Goal: Task Accomplishment & Management: Manage account settings

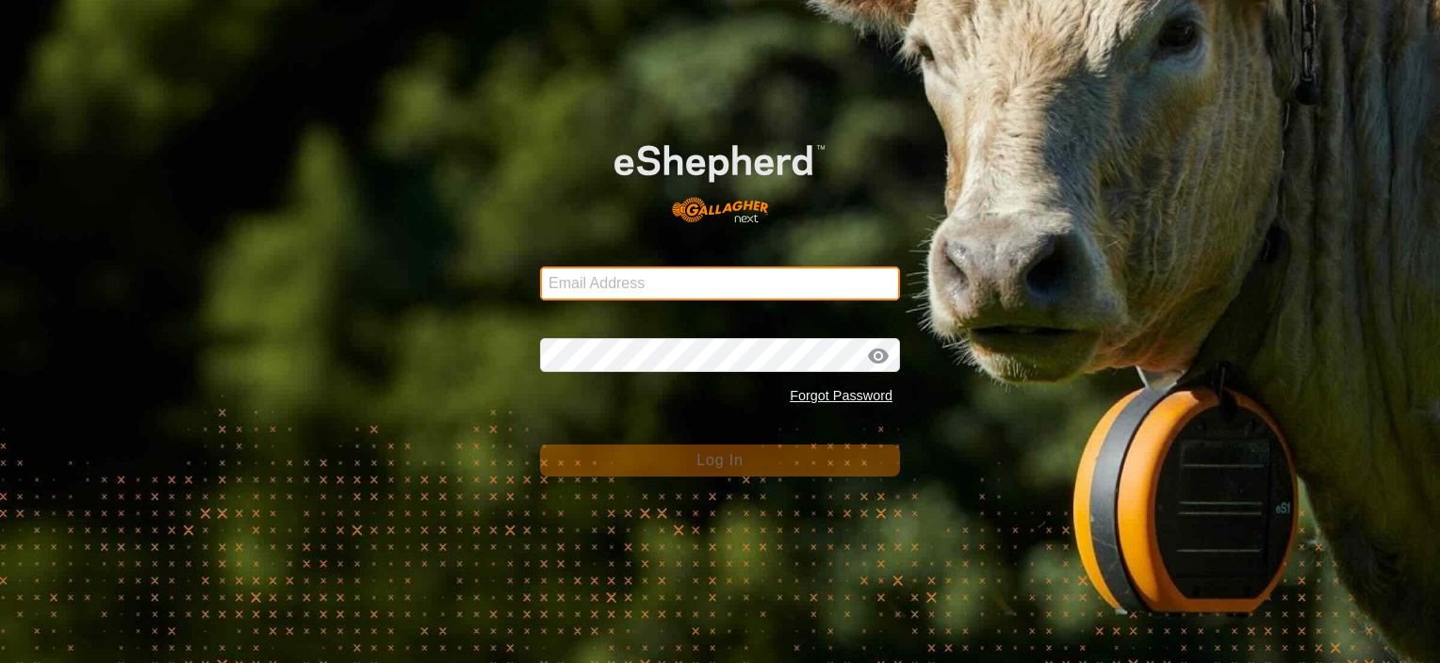
click at [633, 287] on input "Email Address" at bounding box center [720, 284] width 360 height 34
type input "[EMAIL_ADDRESS][DOMAIN_NAME]"
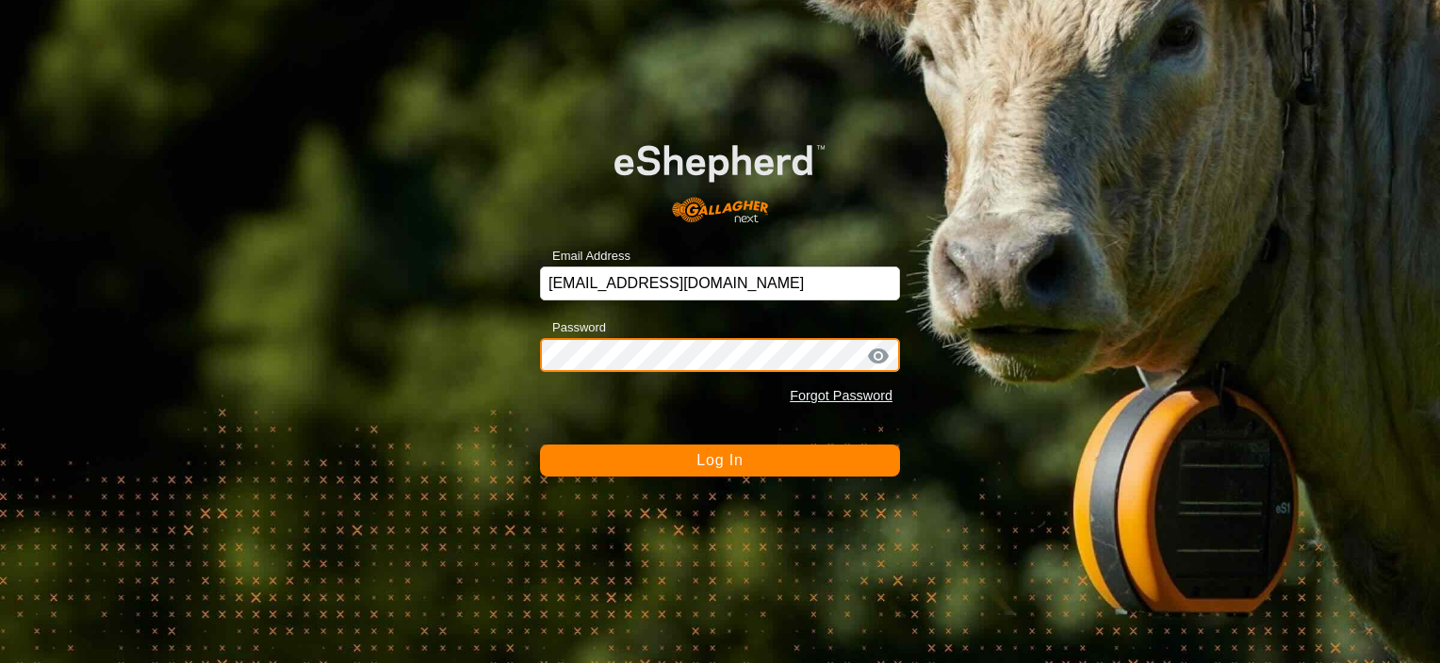
click at [540, 445] on button "Log In" at bounding box center [720, 461] width 360 height 32
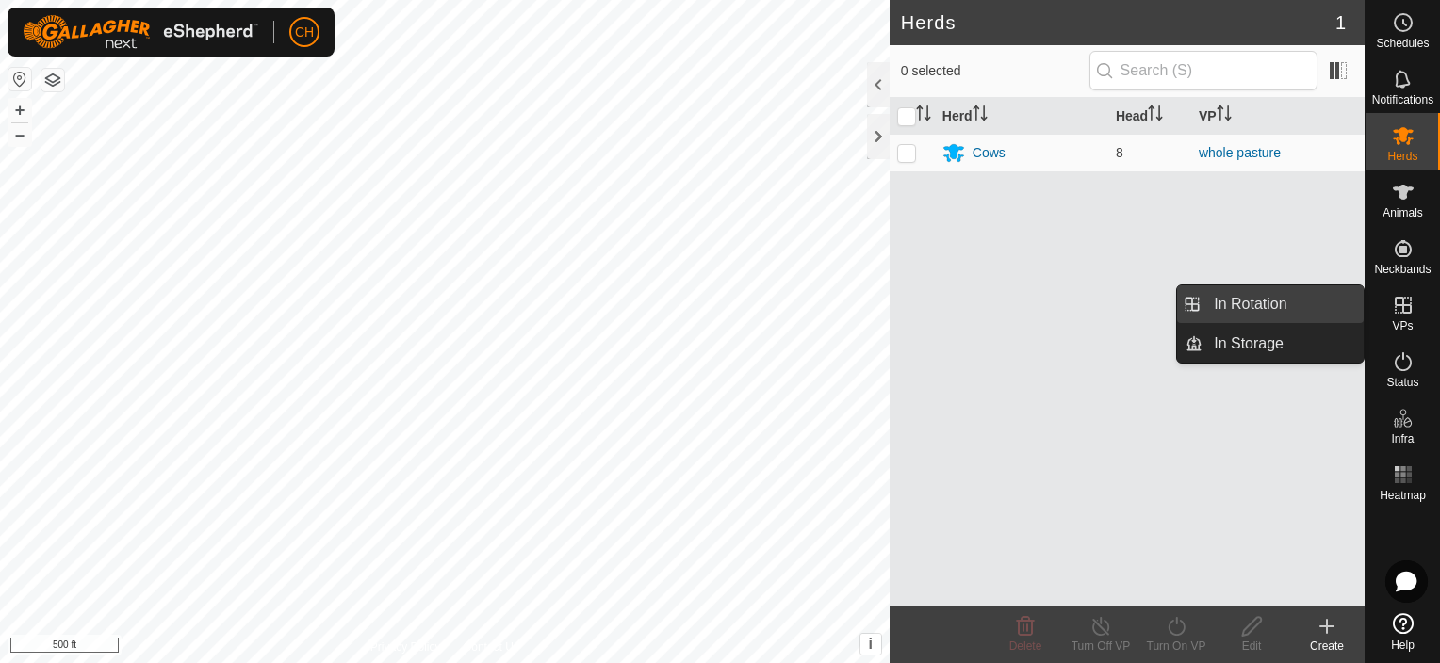
click at [1314, 300] on link "In Rotation" at bounding box center [1282, 305] width 161 height 38
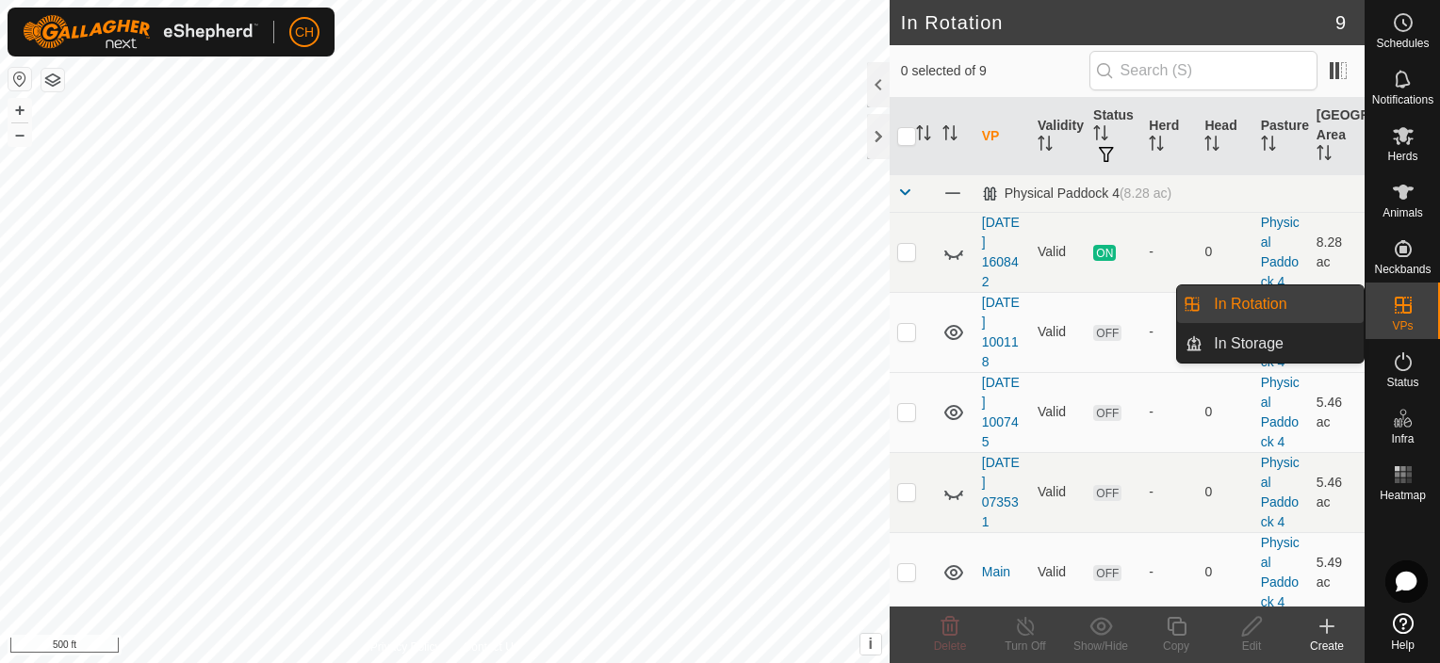
click at [1364, 663] on p-menu "In Rotation In Storage In Rotation In Storage" at bounding box center [1364, 663] width 0 height 0
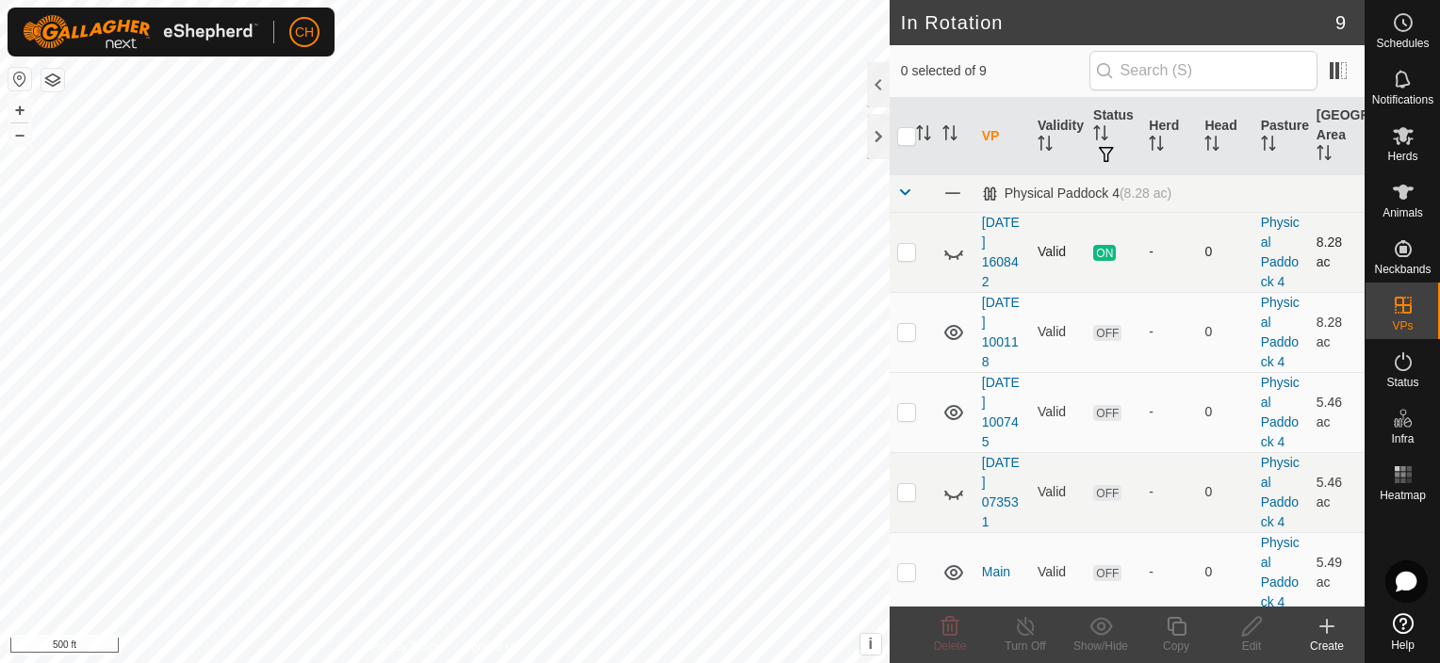
click at [949, 249] on icon at bounding box center [953, 252] width 23 height 23
click at [1050, 243] on td "Valid" at bounding box center [1058, 252] width 56 height 80
click at [904, 250] on p-checkbox at bounding box center [906, 251] width 19 height 15
checkbox input "true"
click at [996, 252] on td "[DATE] 160842" at bounding box center [1002, 252] width 56 height 80
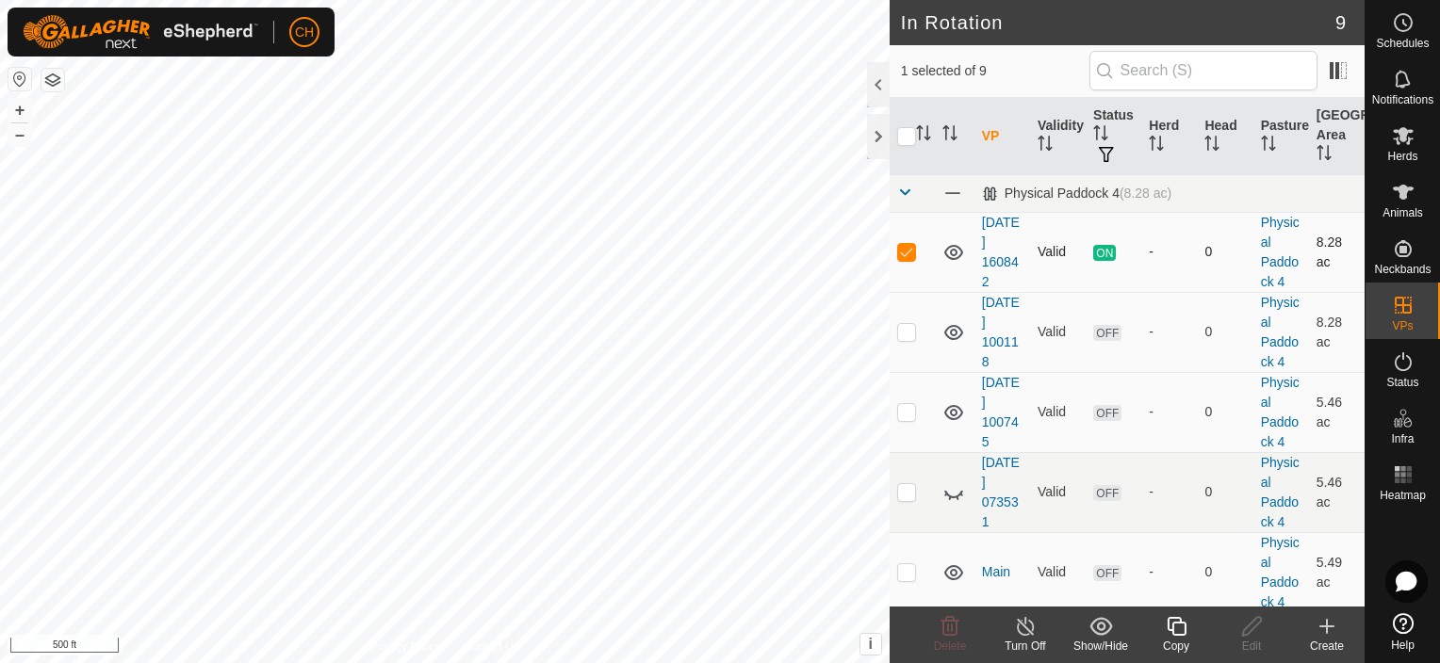
drag, startPoint x: 996, startPoint y: 252, endPoint x: 978, endPoint y: 256, distance: 18.5
click at [978, 256] on td "[DATE] 160842" at bounding box center [1002, 252] width 56 height 80
click at [987, 254] on td "[DATE] 160842" at bounding box center [1002, 252] width 56 height 80
click at [993, 253] on td "[DATE] 160842" at bounding box center [1002, 252] width 56 height 80
drag, startPoint x: 993, startPoint y: 253, endPoint x: 1008, endPoint y: 253, distance: 15.1
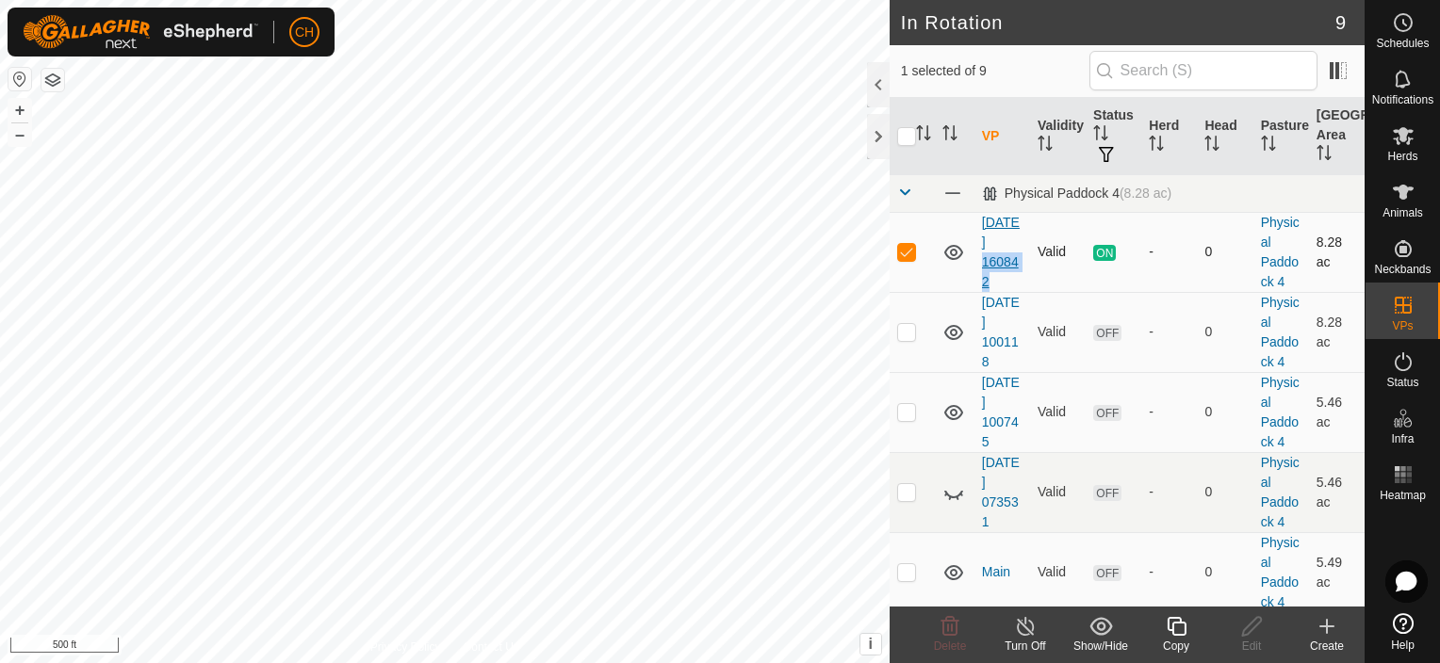
click at [1008, 253] on link "[DATE] 160842" at bounding box center [1001, 252] width 38 height 74
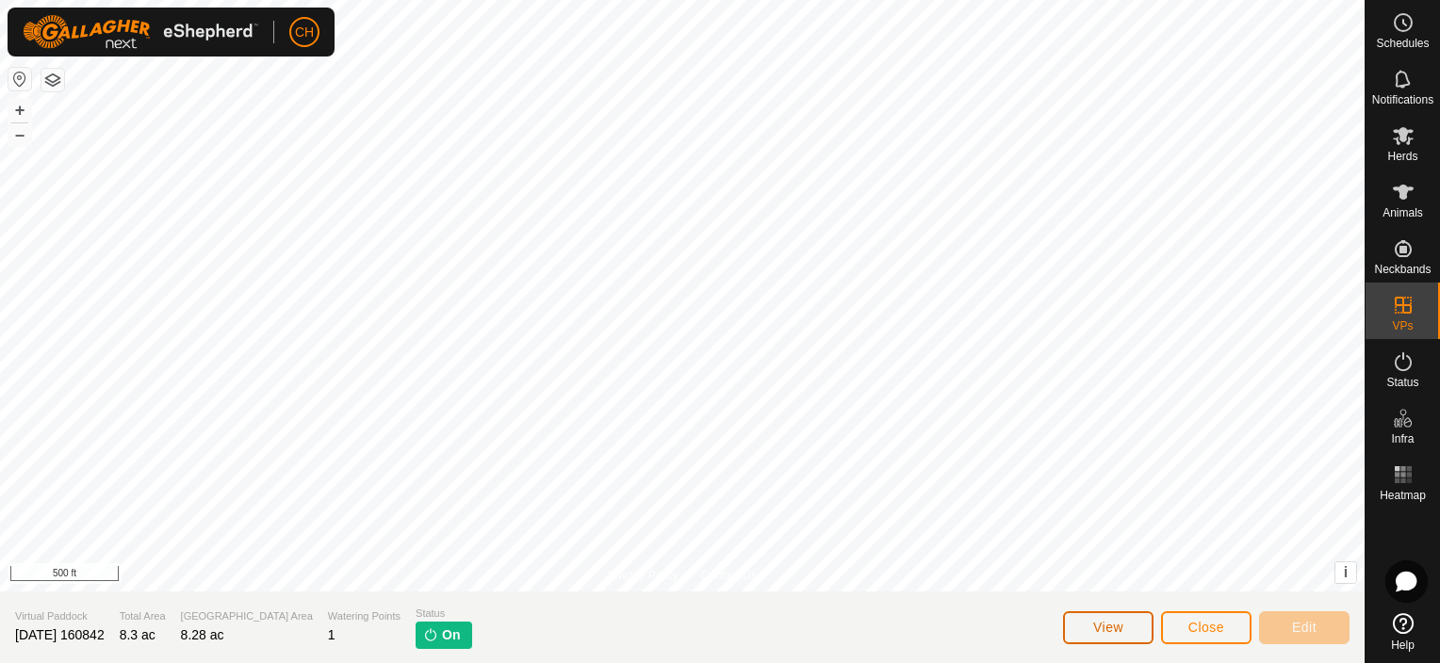
click at [1106, 622] on span "View" at bounding box center [1108, 627] width 30 height 15
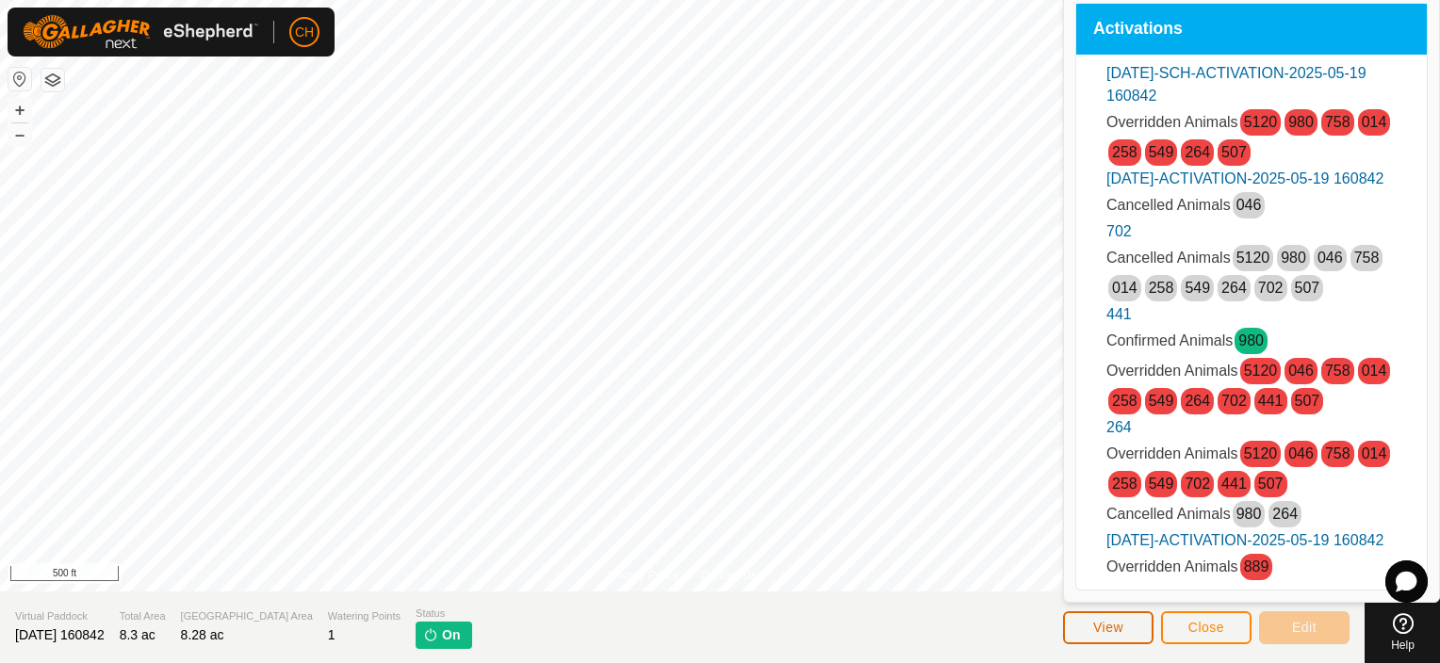
scroll to position [2, 0]
click at [976, 605] on section "Virtual Paddock [DATE] 160842 Total Area 8.3 ac Grazing Area 8.28 ac Watering P…" at bounding box center [682, 628] width 1364 height 72
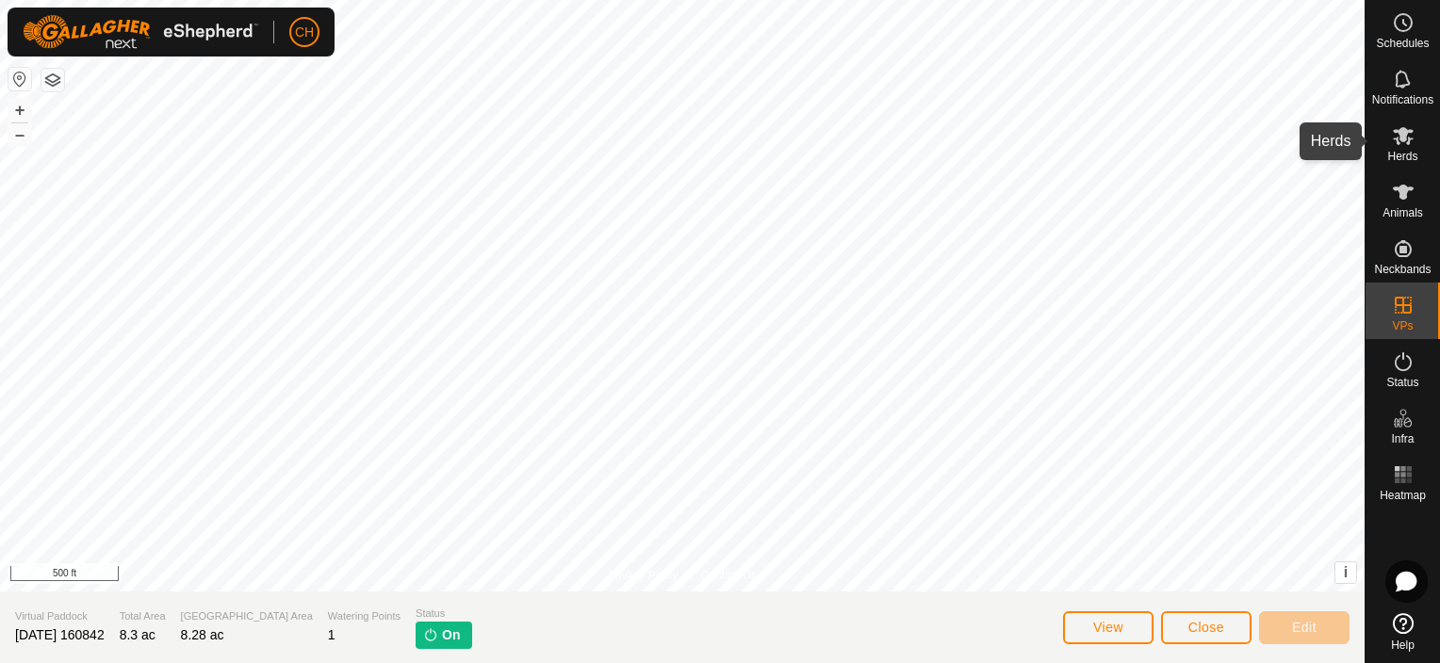
click at [1395, 152] on span "Herds" at bounding box center [1402, 156] width 30 height 11
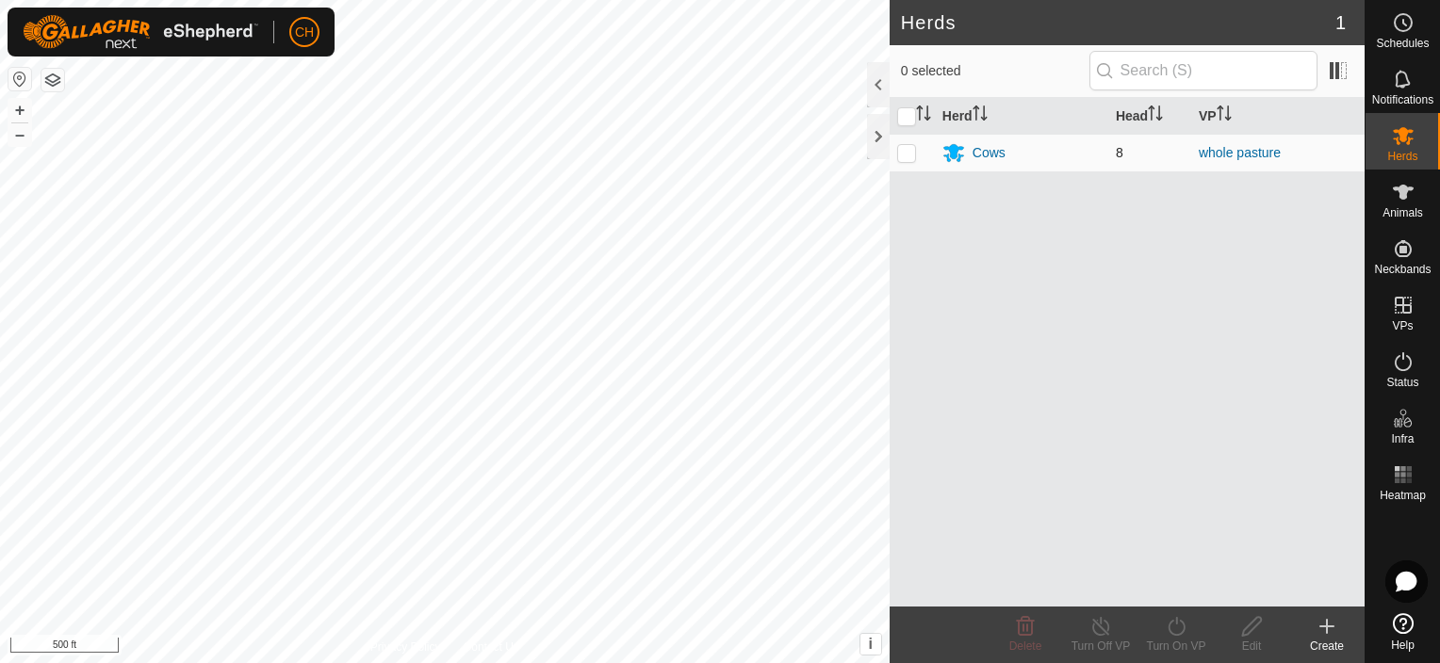
click at [906, 150] on p-checkbox at bounding box center [906, 152] width 19 height 15
checkbox input "true"
click at [906, 150] on p-checkbox at bounding box center [906, 152] width 19 height 15
checkbox input "false"
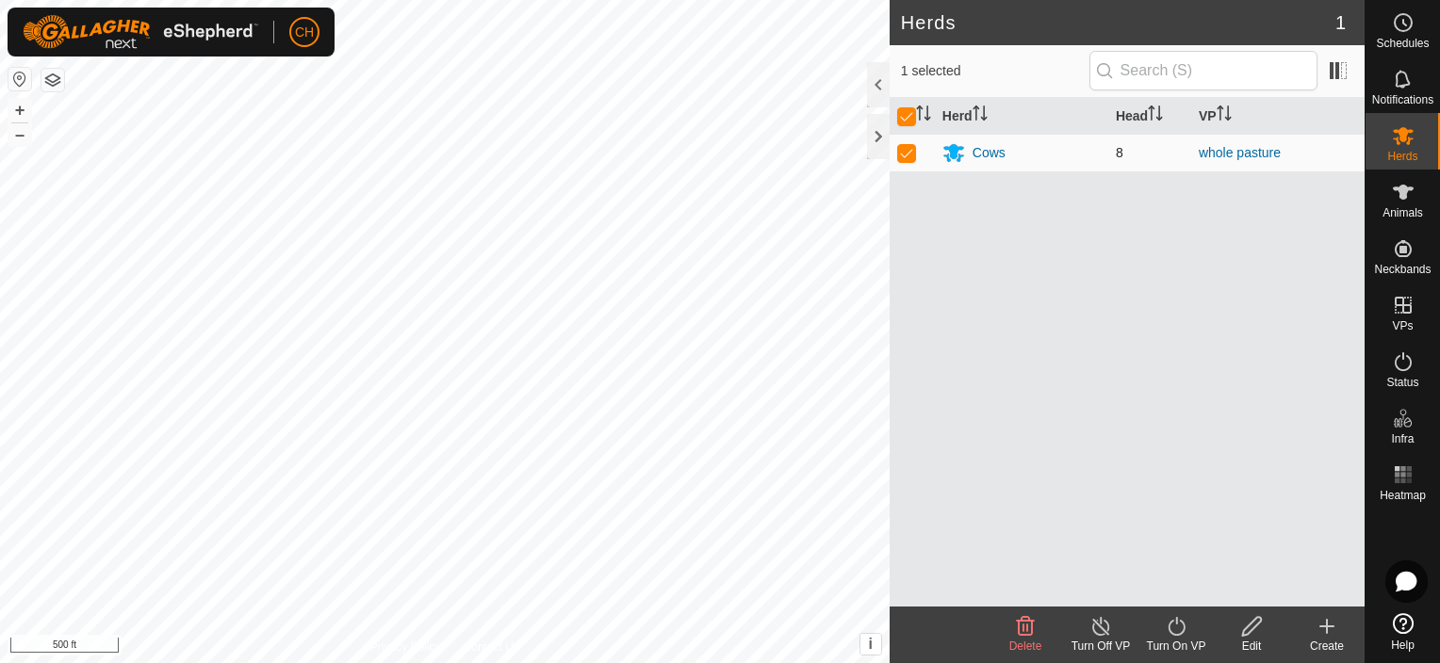
checkbox input "false"
click at [985, 157] on div "Cows" at bounding box center [988, 153] width 33 height 20
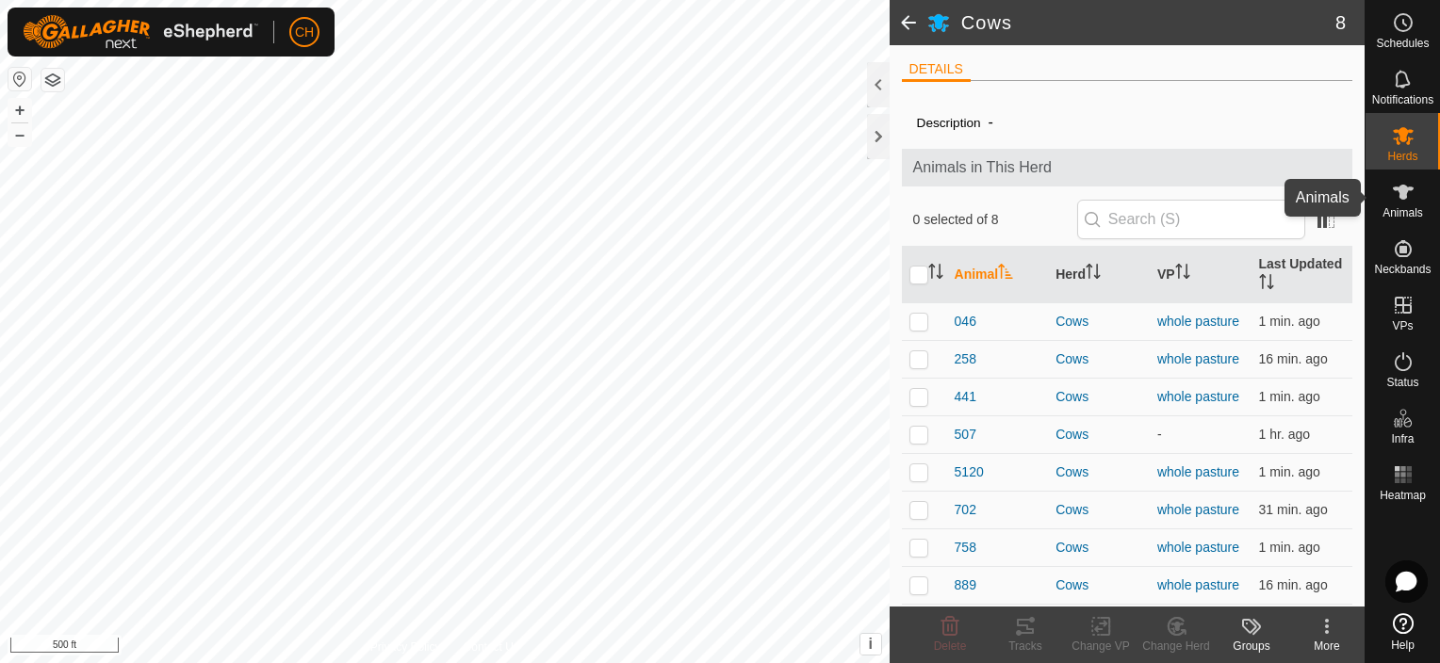
click at [1401, 194] on icon at bounding box center [1403, 192] width 21 height 15
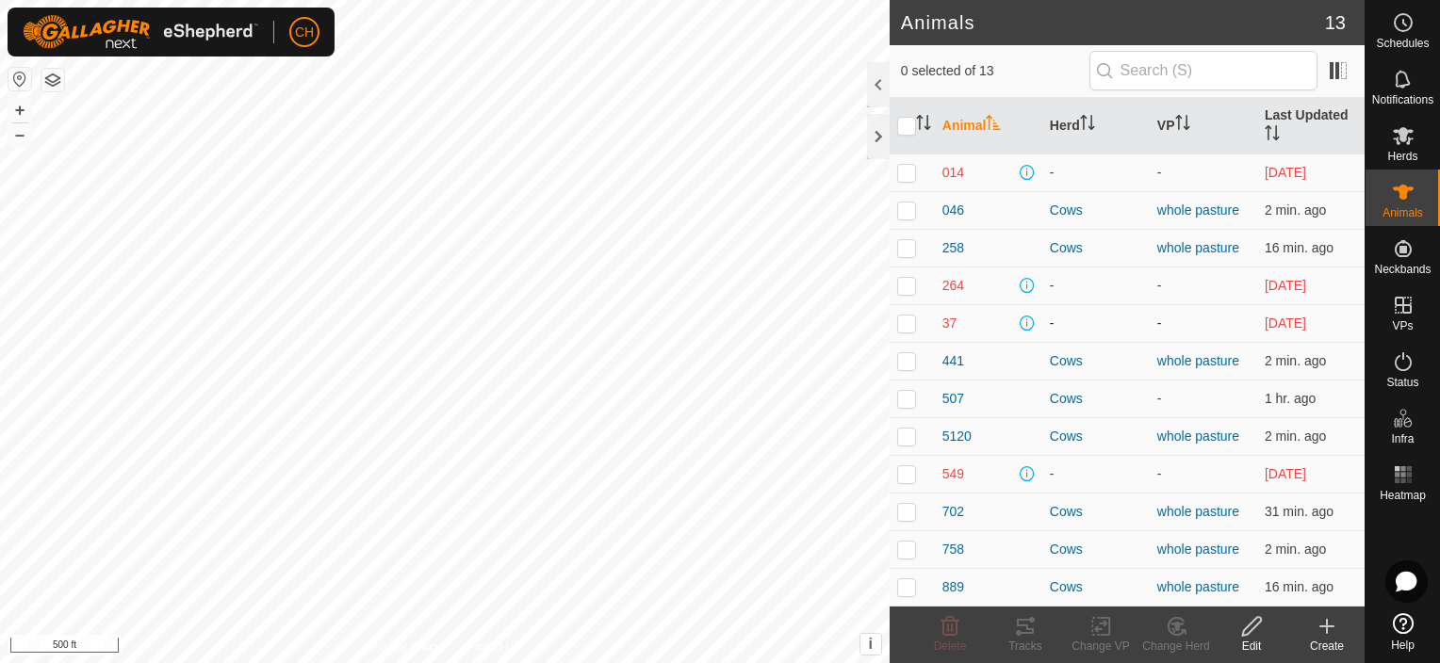
scroll to position [59, 0]
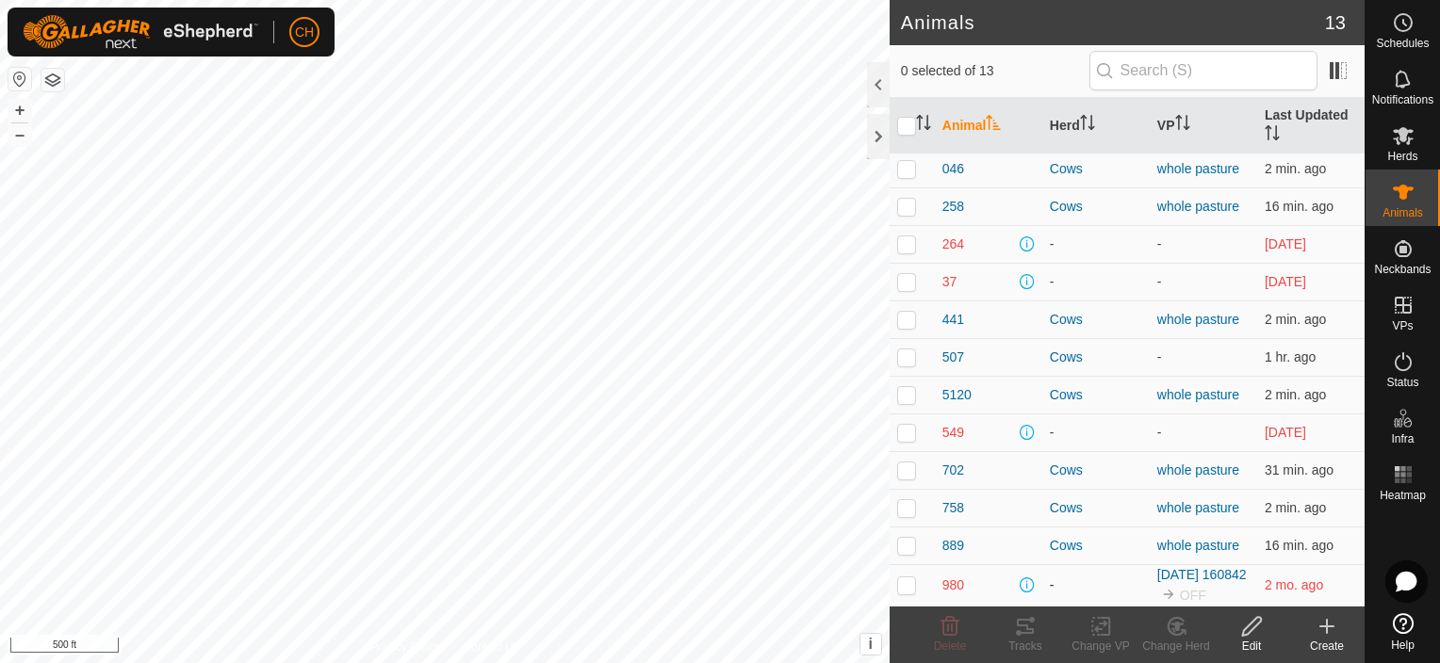
click at [905, 578] on p-checkbox at bounding box center [906, 585] width 19 height 15
checkbox input "true"
click at [952, 635] on icon at bounding box center [950, 626] width 18 height 19
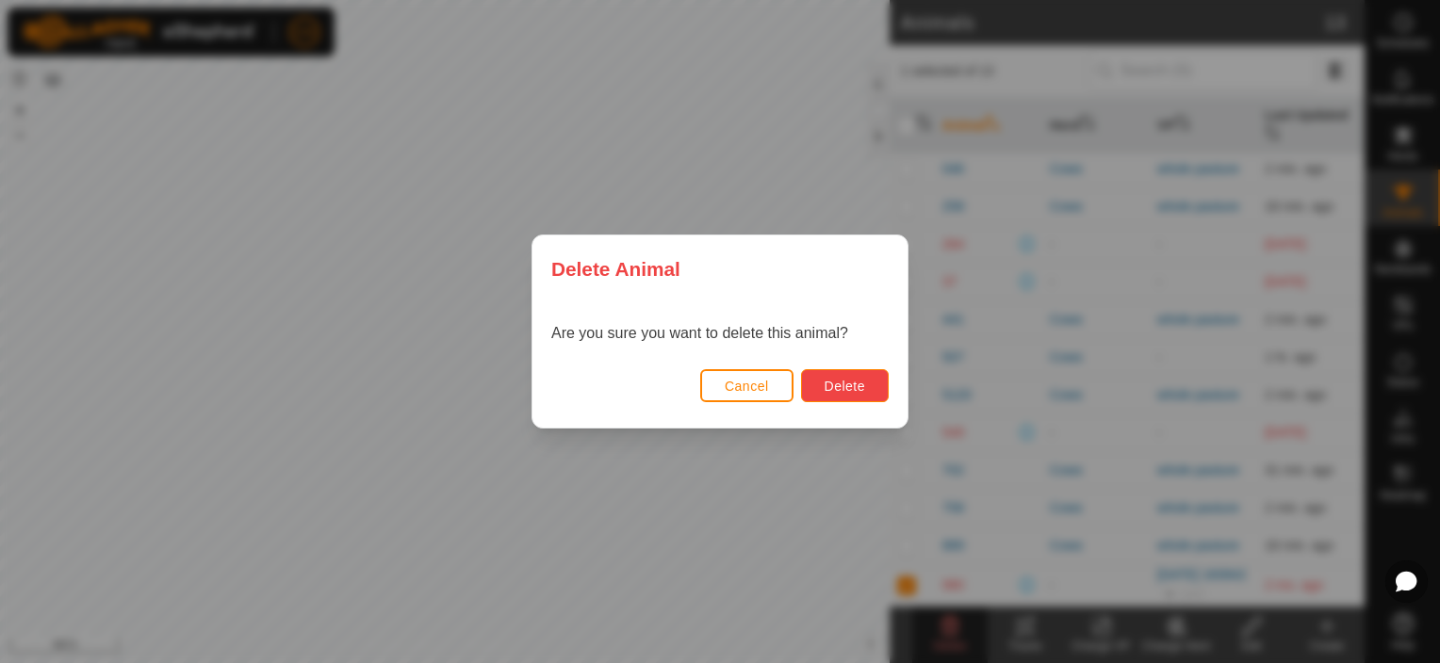
click at [854, 398] on button "Delete" at bounding box center [845, 385] width 88 height 33
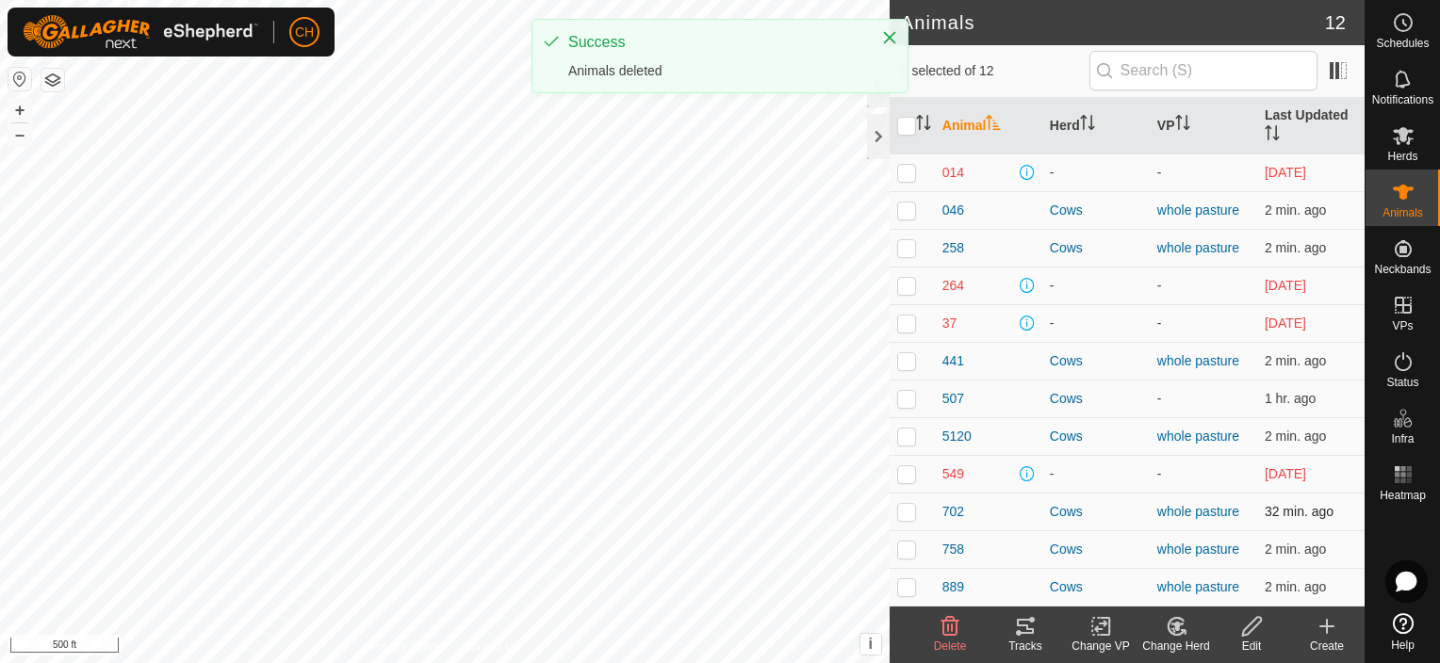
scroll to position [0, 0]
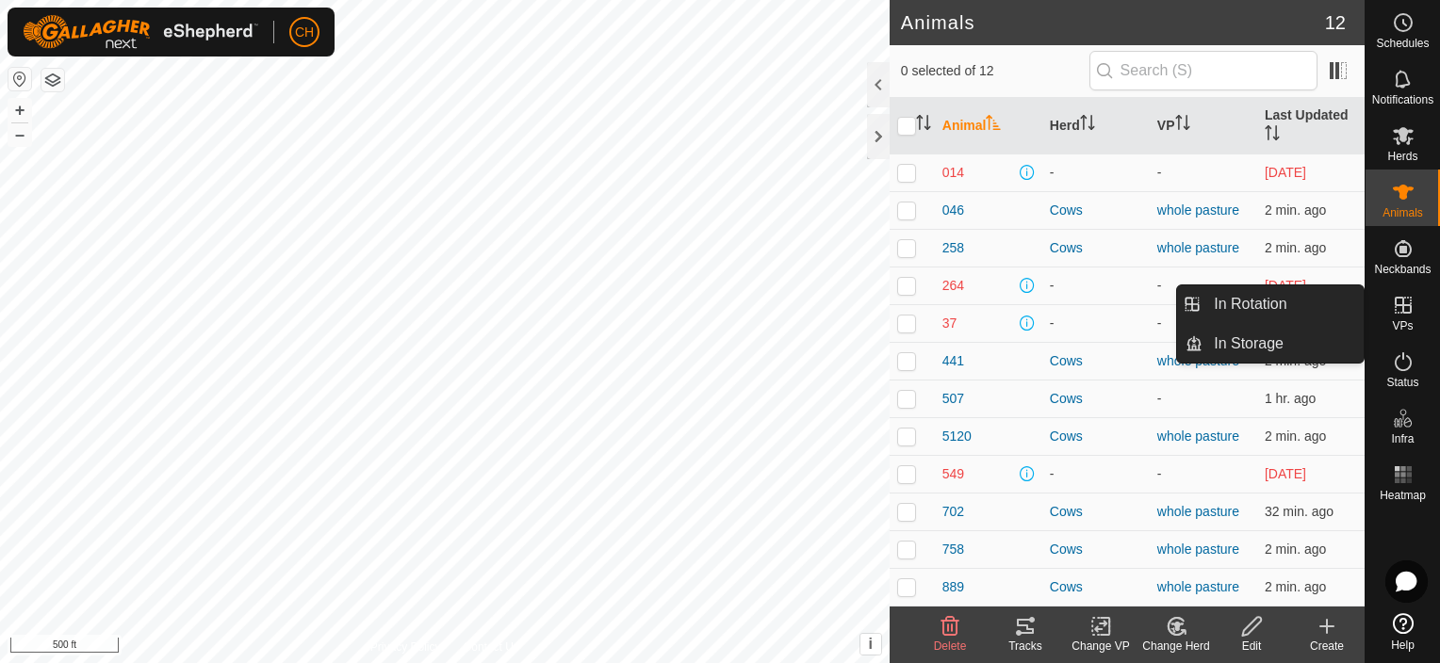
click at [1404, 316] on icon at bounding box center [1403, 305] width 23 height 23
click at [1283, 309] on link "In Rotation" at bounding box center [1282, 305] width 161 height 38
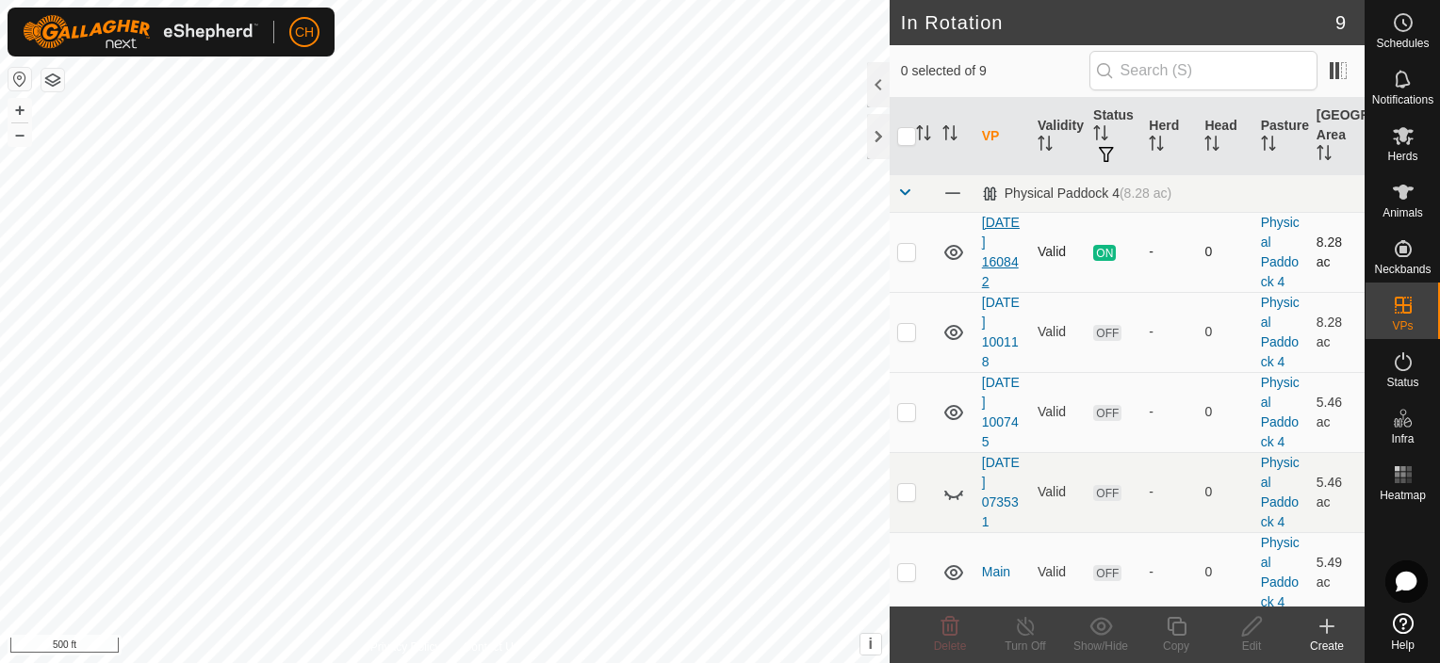
click at [1003, 245] on link "[DATE] 160842" at bounding box center [1001, 252] width 38 height 74
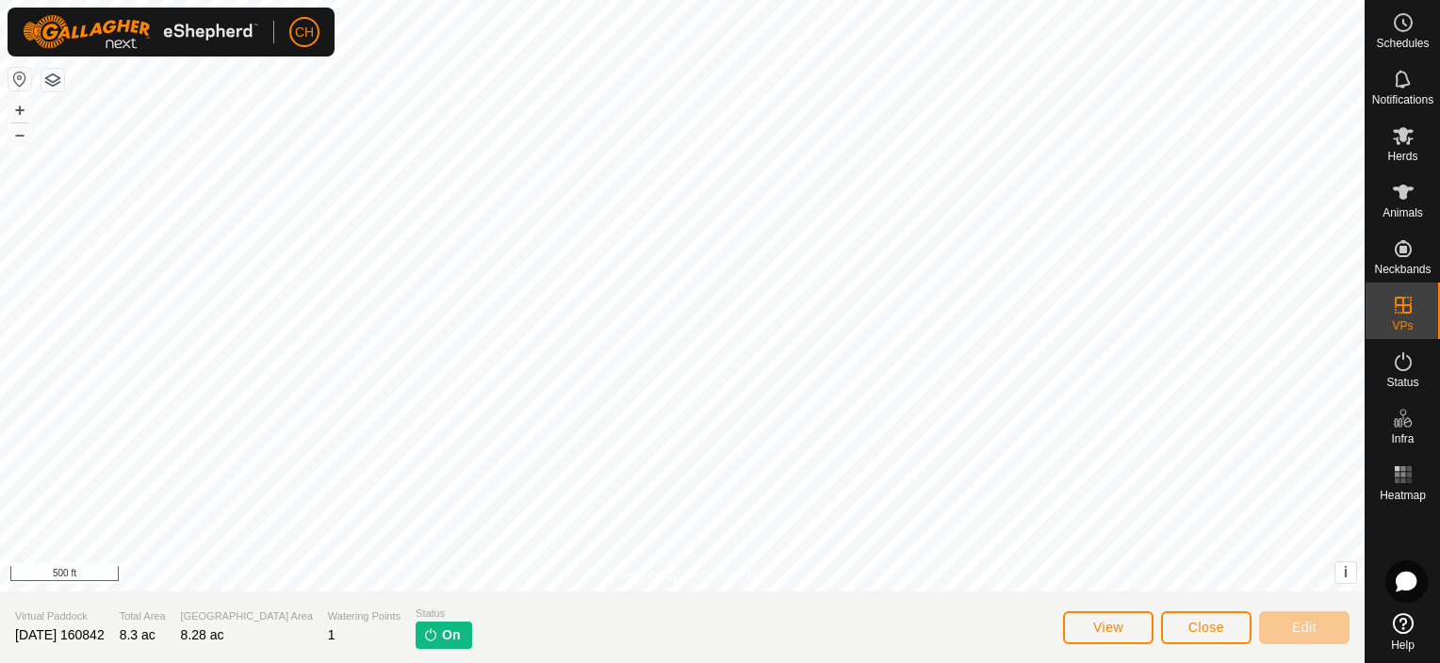
click at [1003, 245] on div at bounding box center [682, 296] width 1364 height 592
click at [1116, 621] on span "View" at bounding box center [1108, 627] width 30 height 15
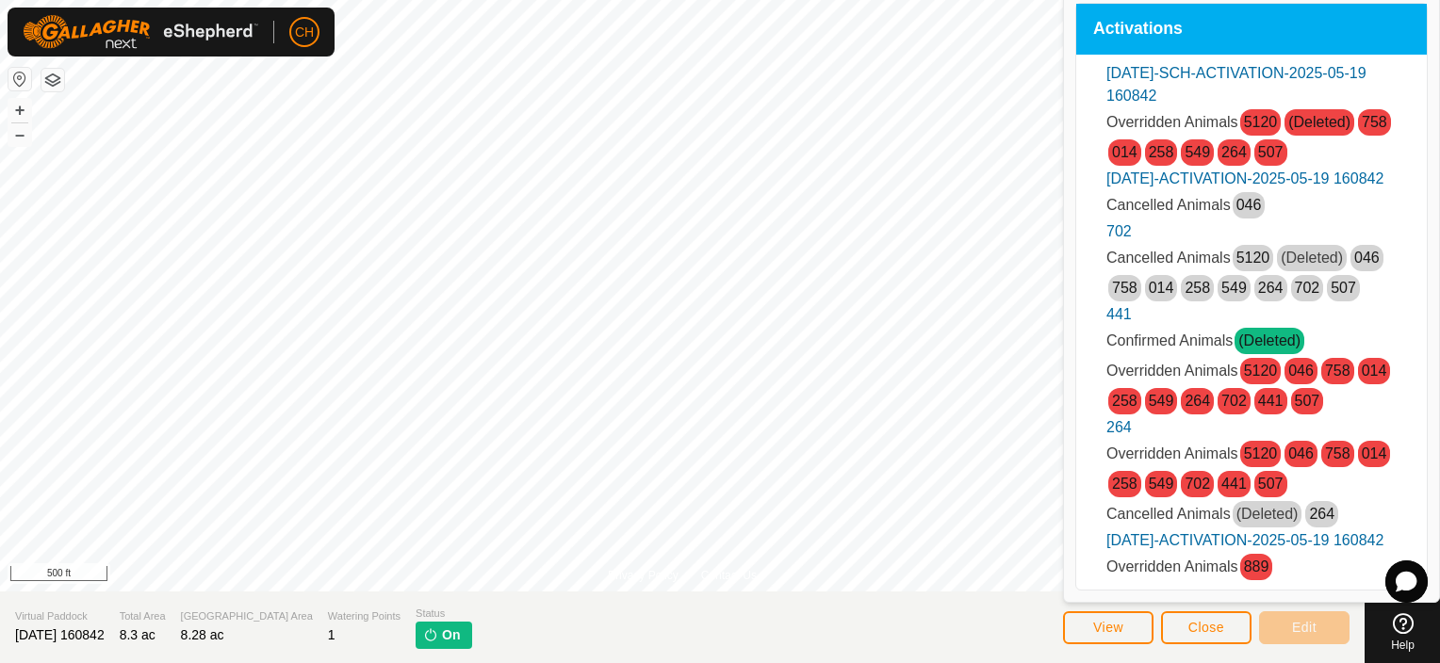
click at [442, 633] on span "On" at bounding box center [451, 636] width 18 height 20
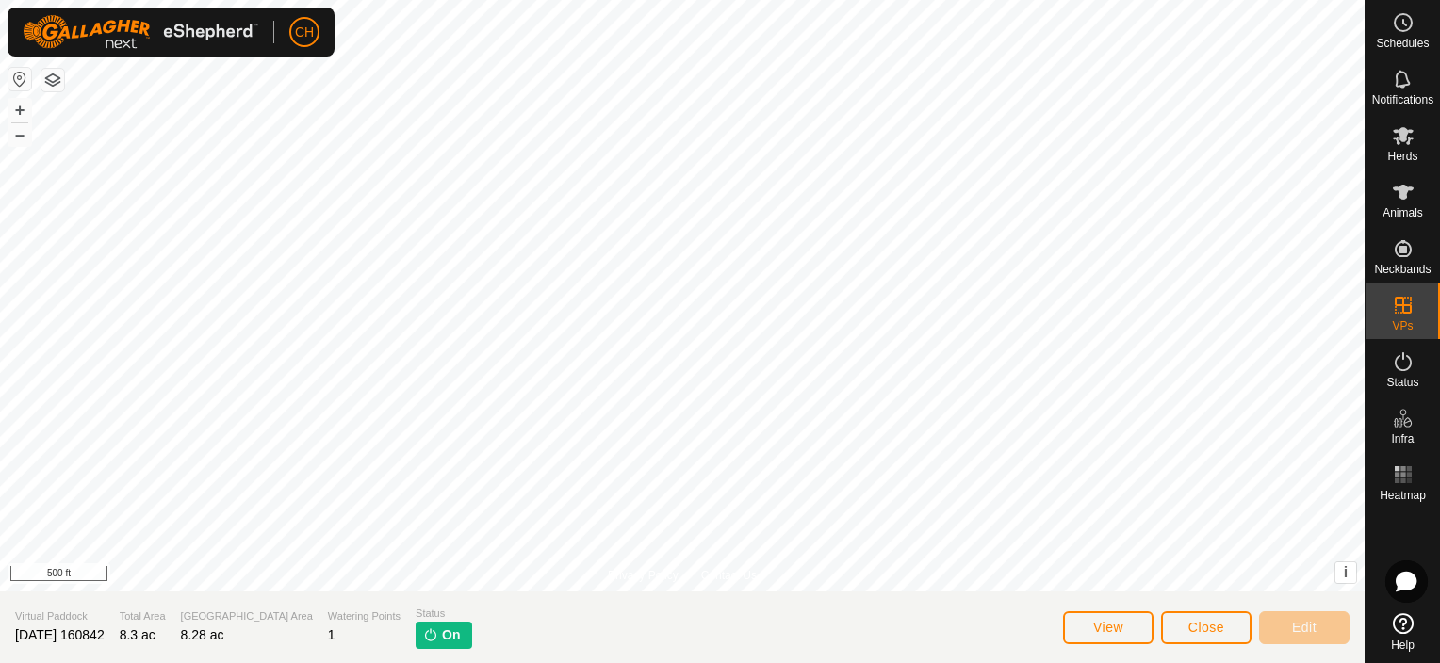
click at [442, 633] on span "On" at bounding box center [451, 636] width 18 height 20
click at [1202, 628] on span "Close" at bounding box center [1206, 627] width 36 height 15
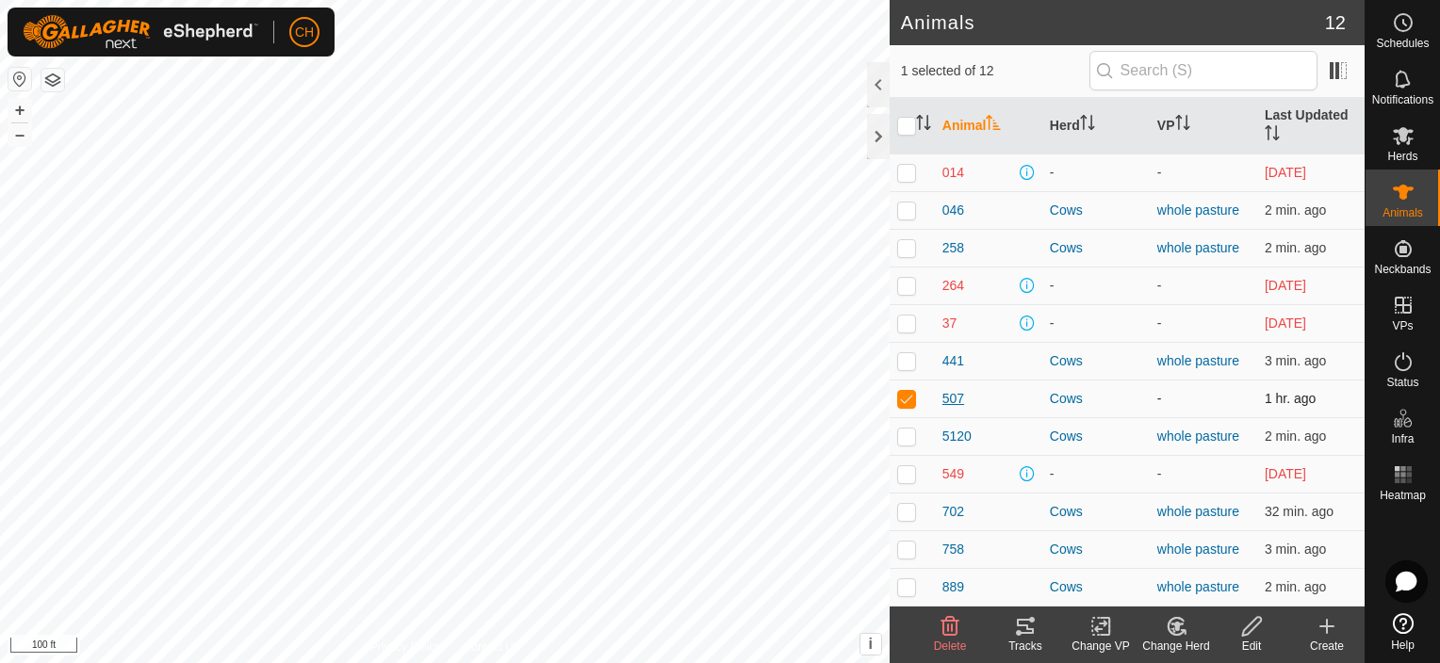
click at [953, 397] on span "507" at bounding box center [953, 399] width 22 height 20
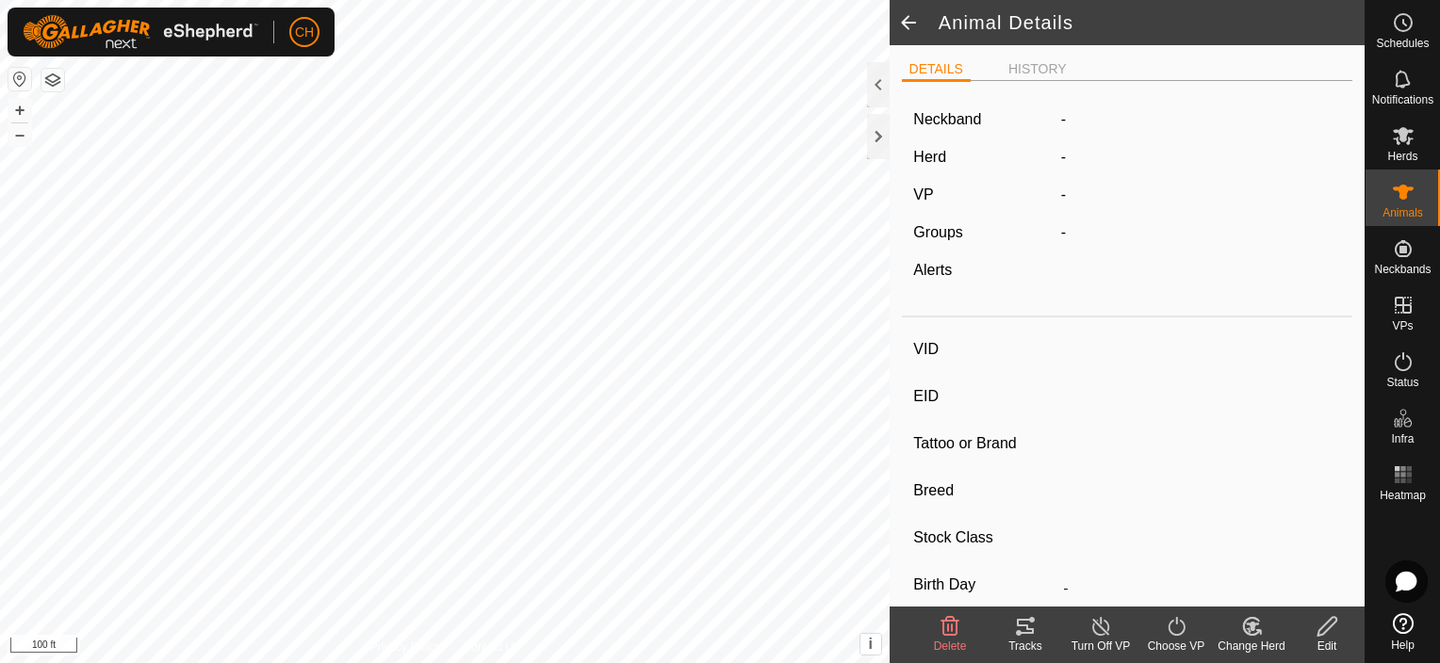
type input "507"
type input "-"
type input "[MEDICAL_DATA]"
type input "-"
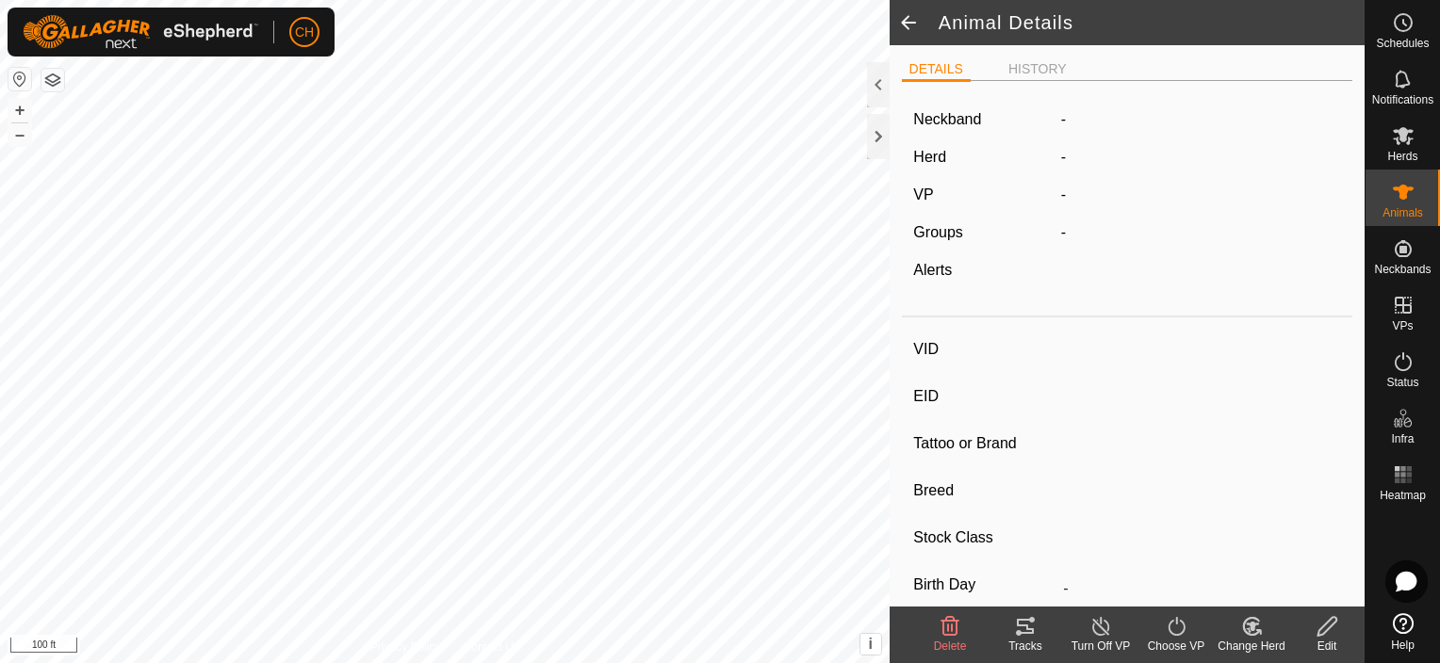
type input "0 kg"
type input "-"
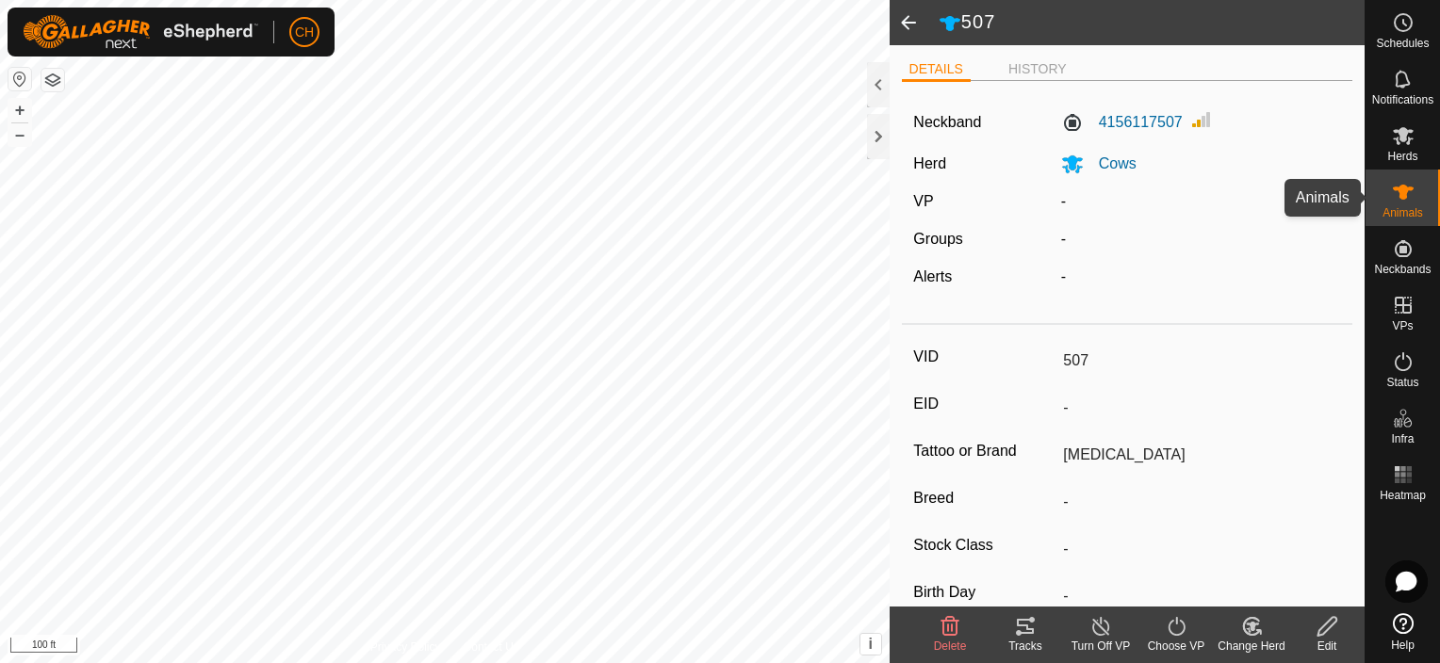
click at [1401, 207] on span "Animals" at bounding box center [1402, 212] width 41 height 11
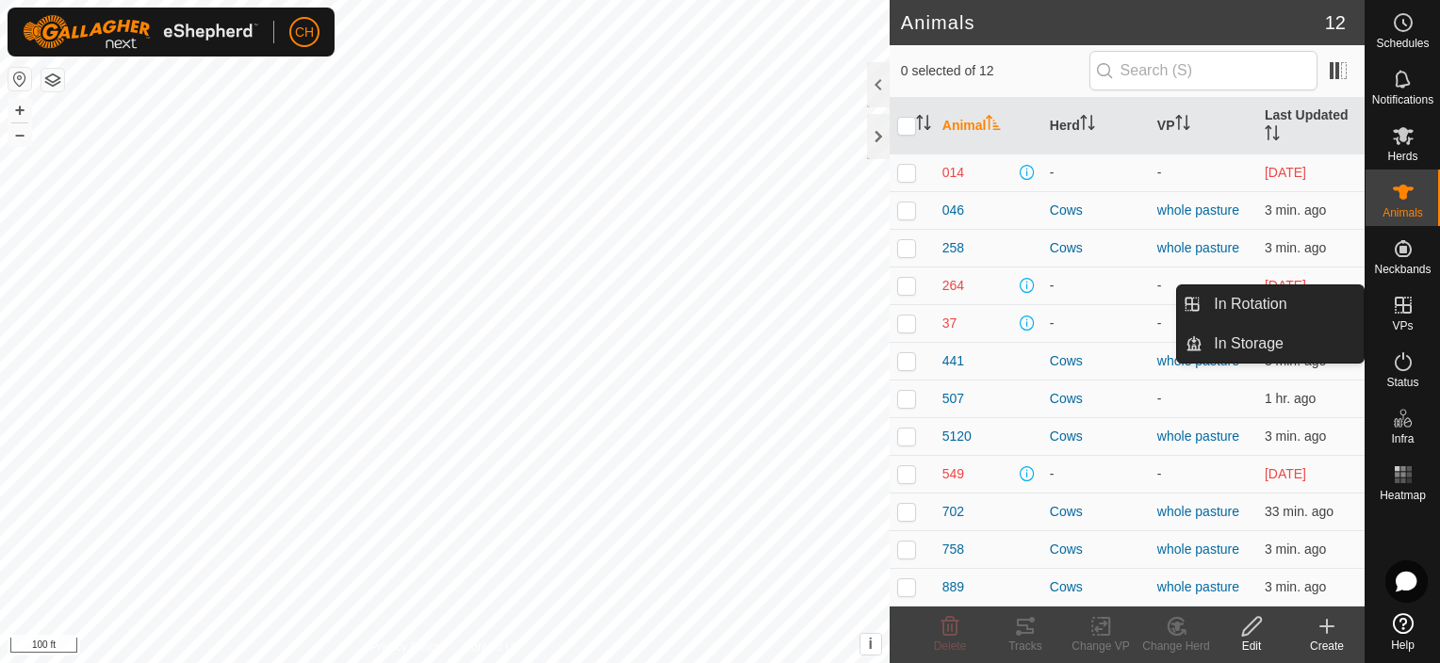
click at [1405, 317] on es-virtualpaddocks-svg-icon at bounding box center [1403, 305] width 34 height 30
click at [1311, 304] on link "In Rotation" at bounding box center [1282, 305] width 161 height 38
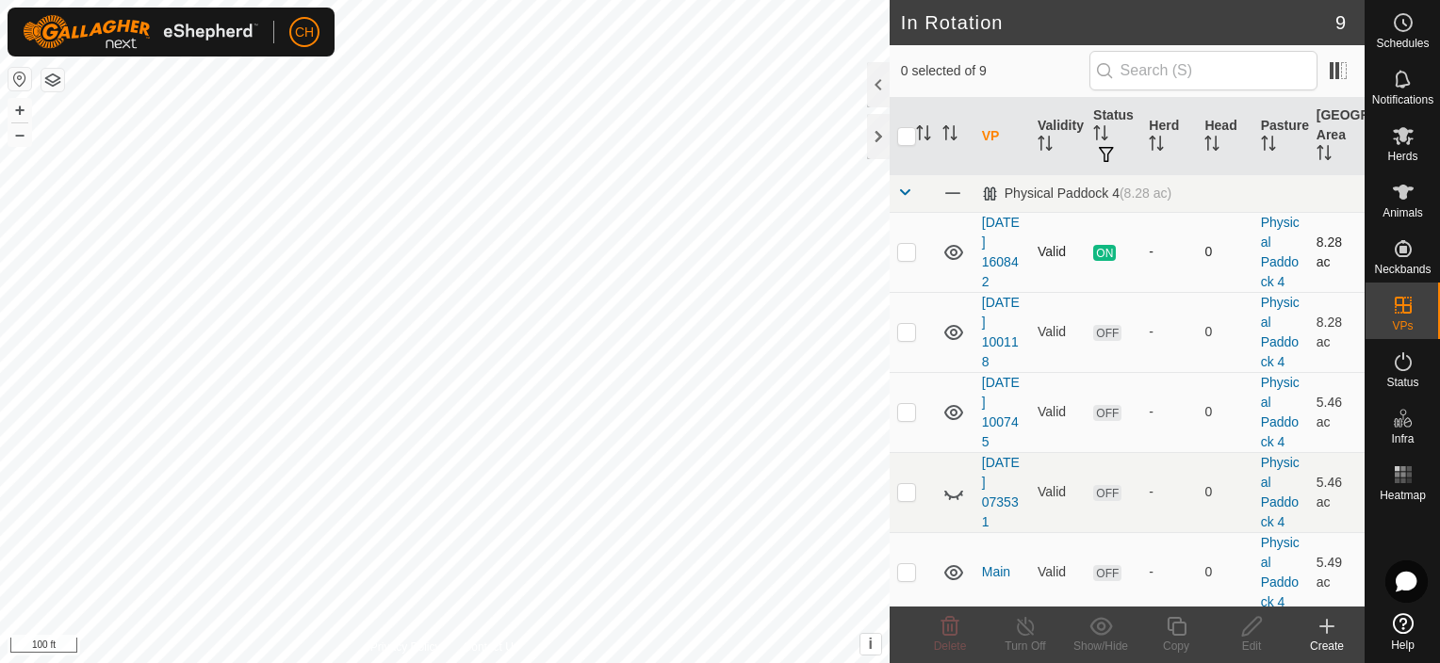
click at [906, 253] on p-checkbox at bounding box center [906, 251] width 19 height 15
checkbox input "true"
click at [1022, 631] on icon at bounding box center [1026, 626] width 24 height 23
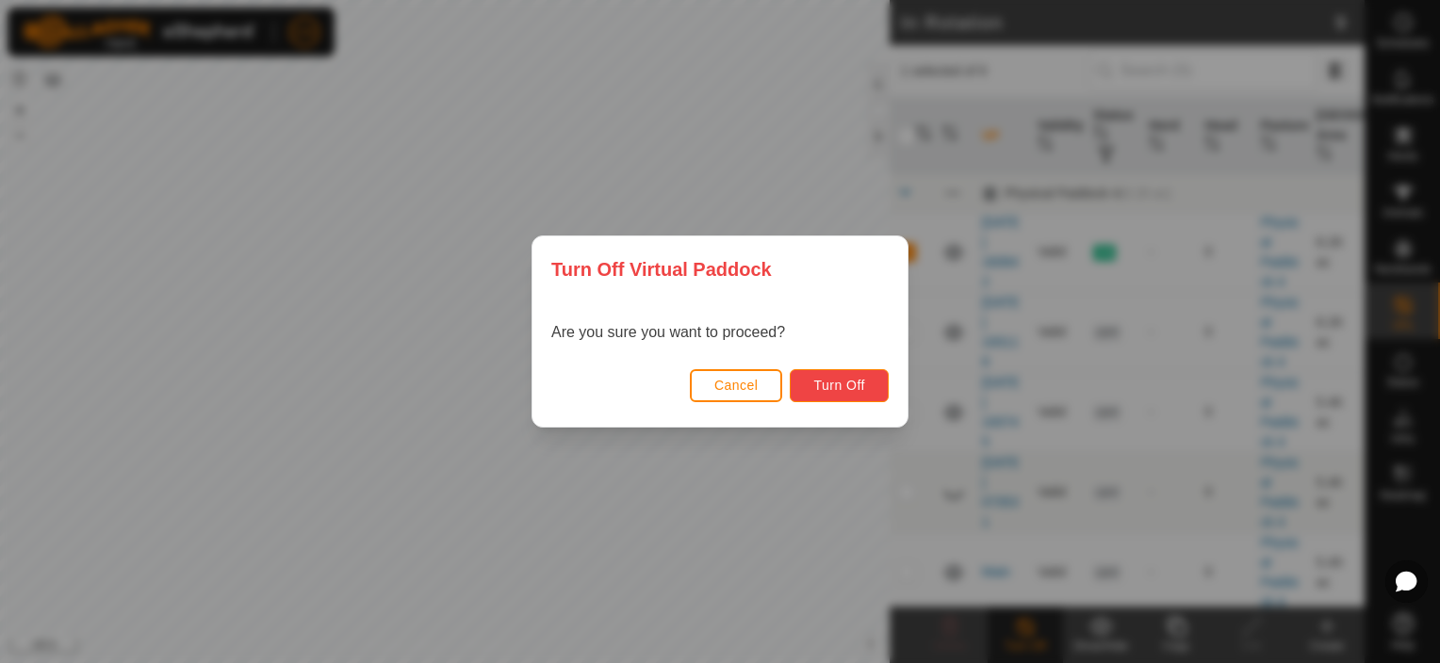
click at [826, 384] on span "Turn Off" at bounding box center [839, 385] width 52 height 15
click at [847, 384] on span "Turn Off" at bounding box center [839, 385] width 52 height 15
click at [792, 535] on div "Turn Off Virtual Paddock Are you sure you want to proceed? Cancel Turn Off" at bounding box center [720, 331] width 1440 height 663
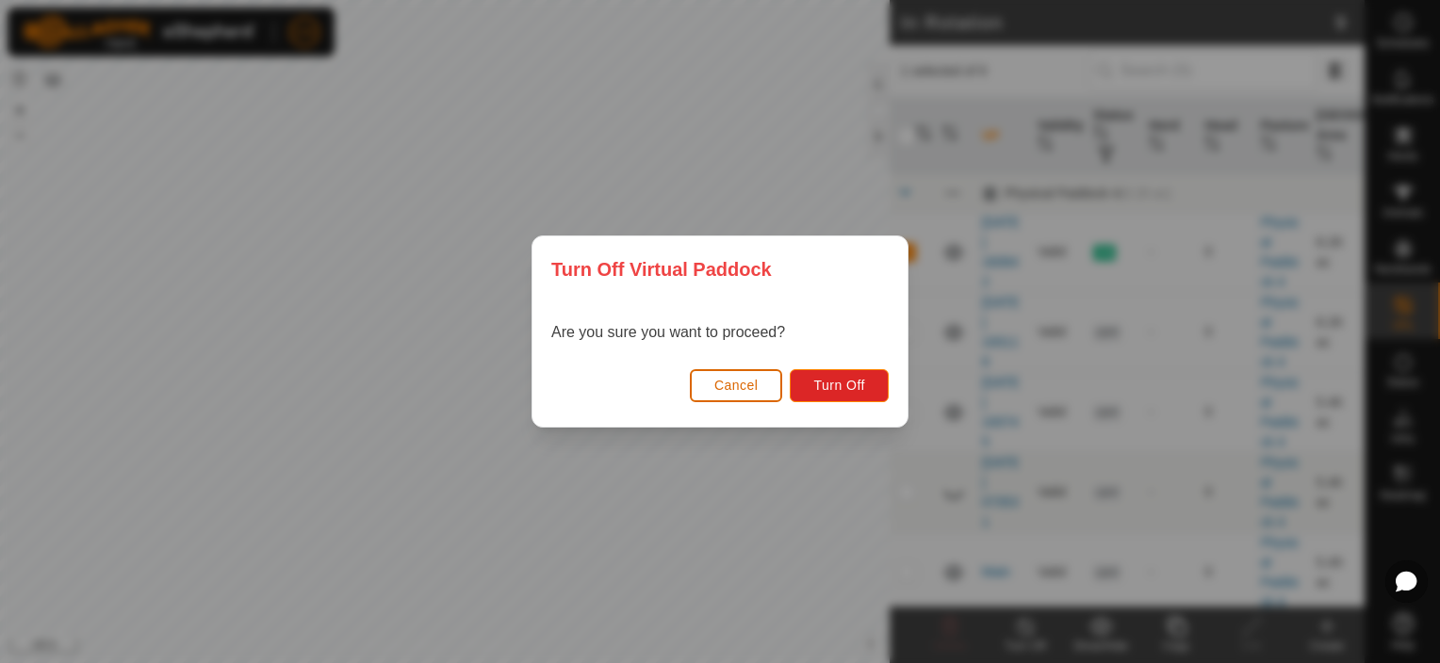
click at [733, 392] on span "Cancel" at bounding box center [736, 385] width 44 height 15
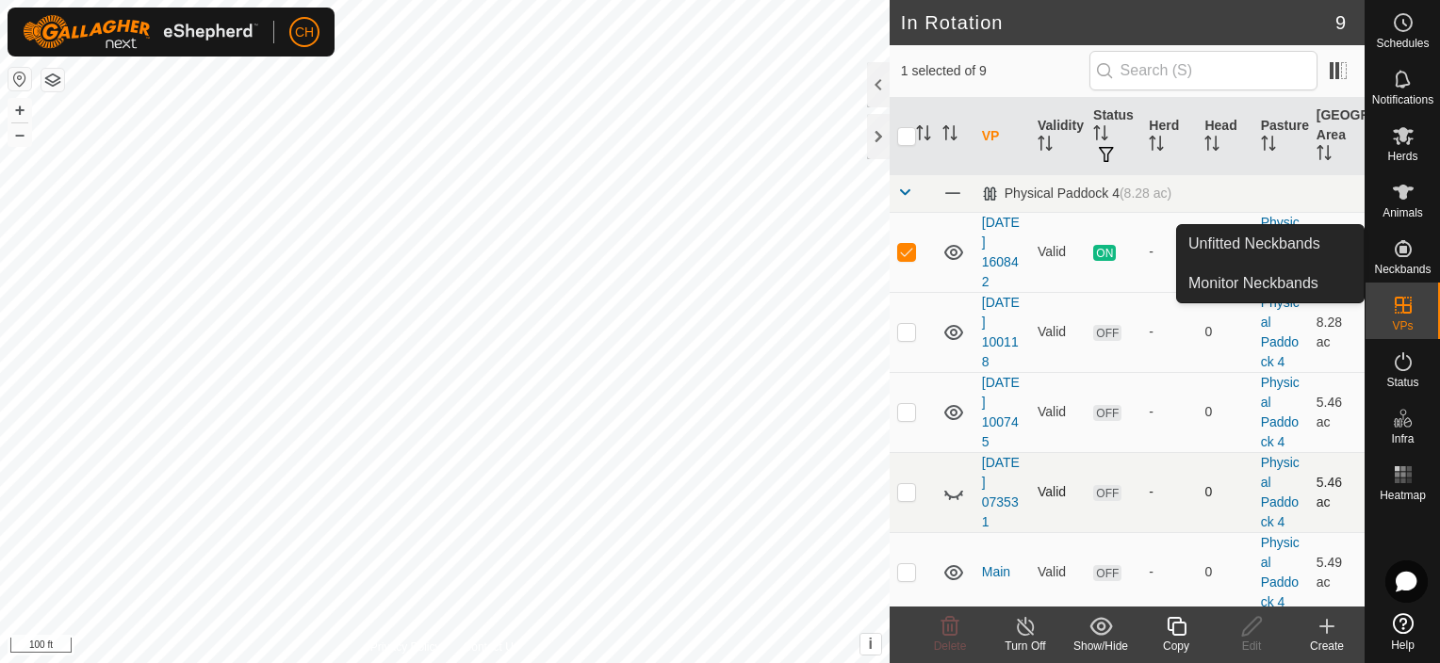
scroll to position [439, 0]
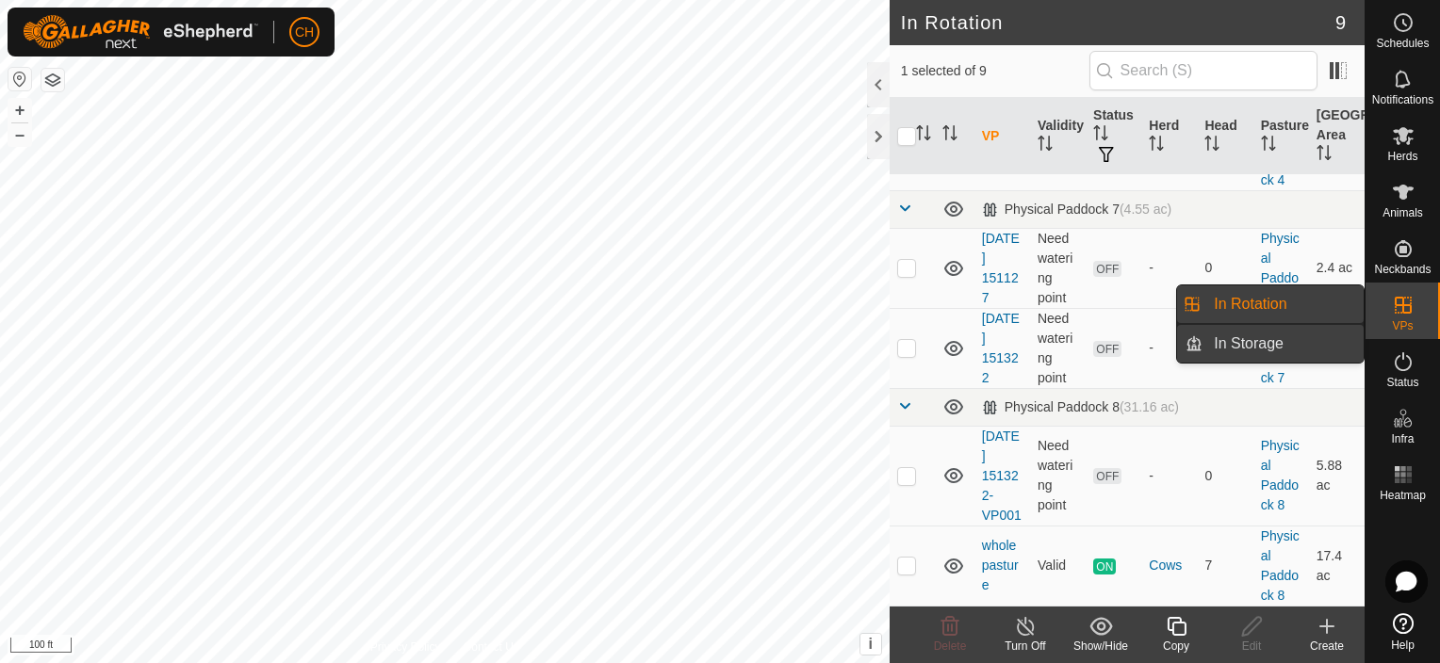
click at [1281, 348] on link "In Storage" at bounding box center [1282, 344] width 161 height 38
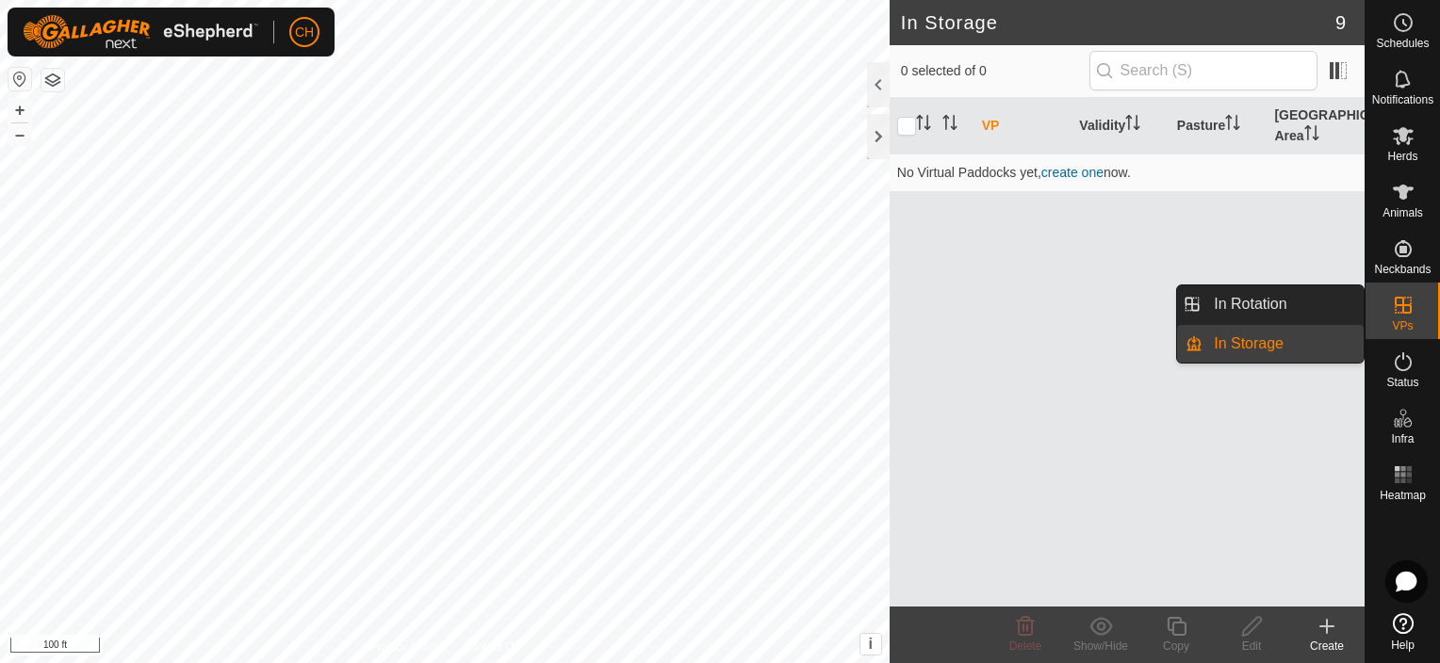
click at [1400, 313] on icon at bounding box center [1403, 305] width 17 height 17
click at [1244, 308] on link "In Rotation" at bounding box center [1282, 305] width 161 height 38
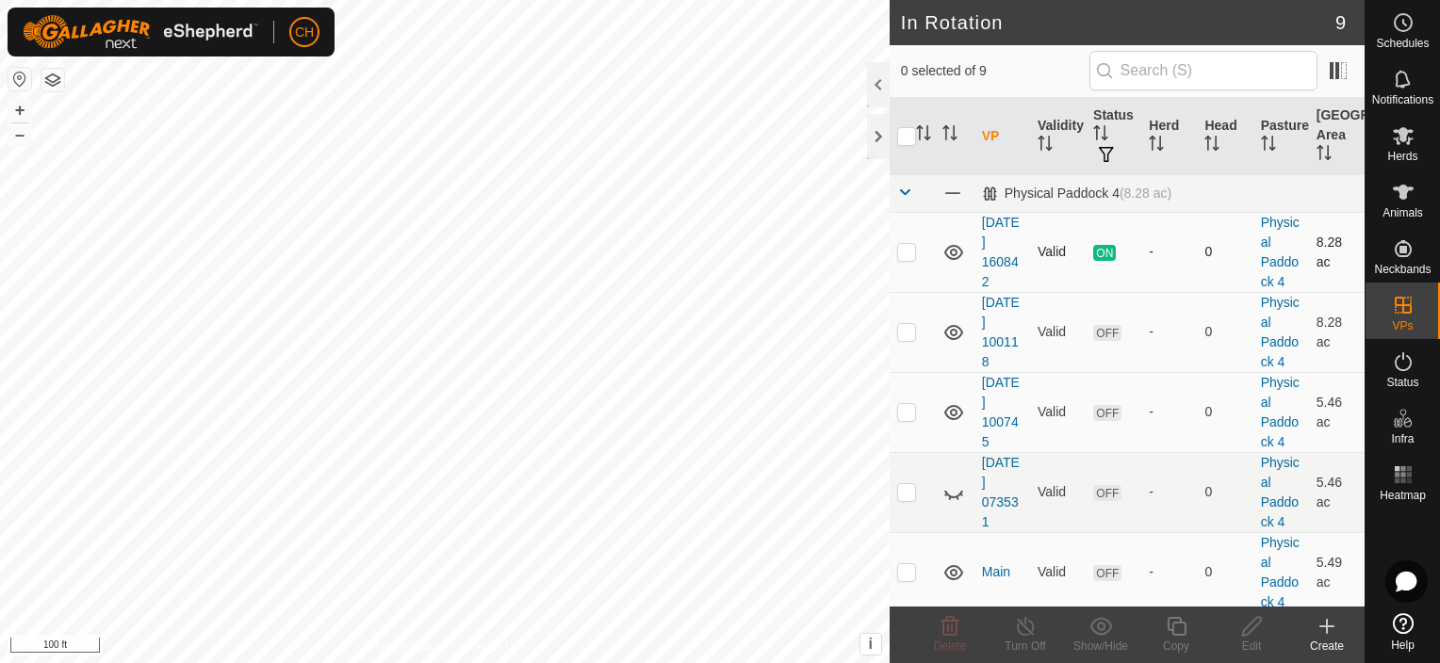
click at [906, 255] on p-checkbox at bounding box center [906, 251] width 19 height 15
checkbox input "true"
click at [1021, 637] on icon at bounding box center [1026, 626] width 24 height 23
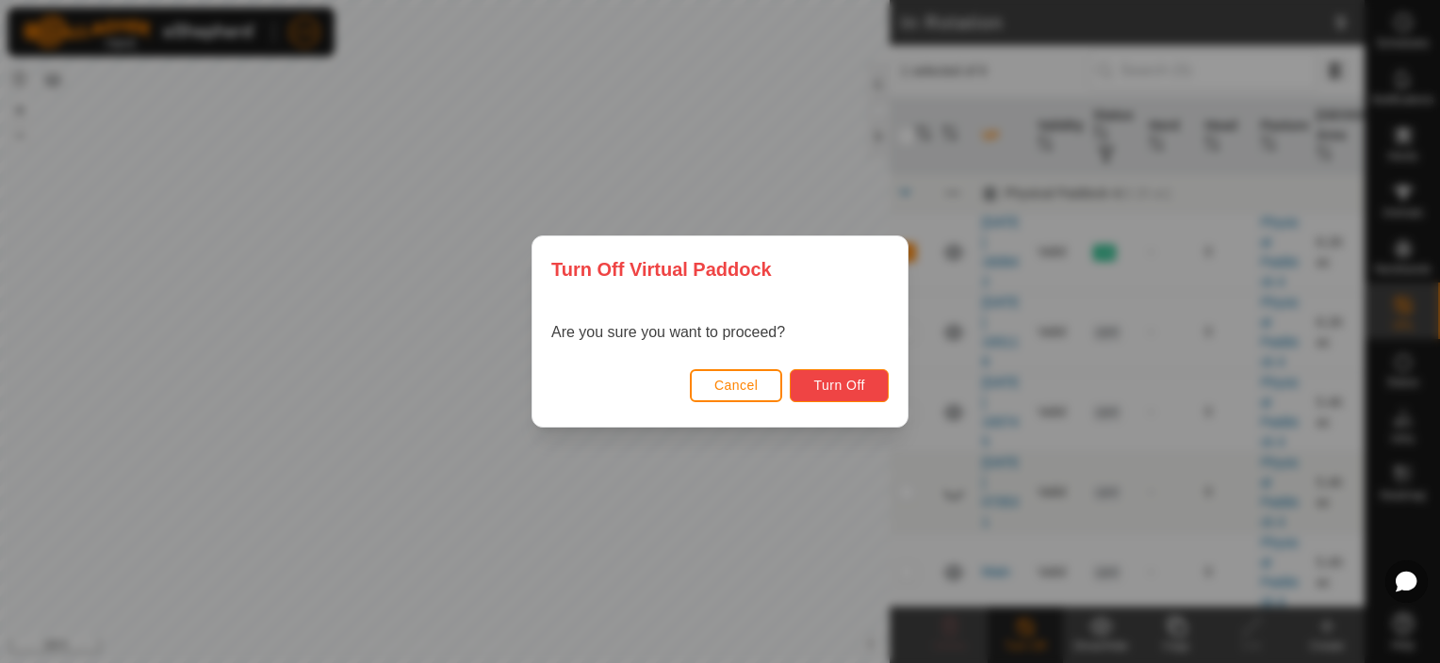
click at [841, 378] on span "Turn Off" at bounding box center [839, 385] width 52 height 15
click at [741, 381] on span "Cancel" at bounding box center [736, 385] width 44 height 15
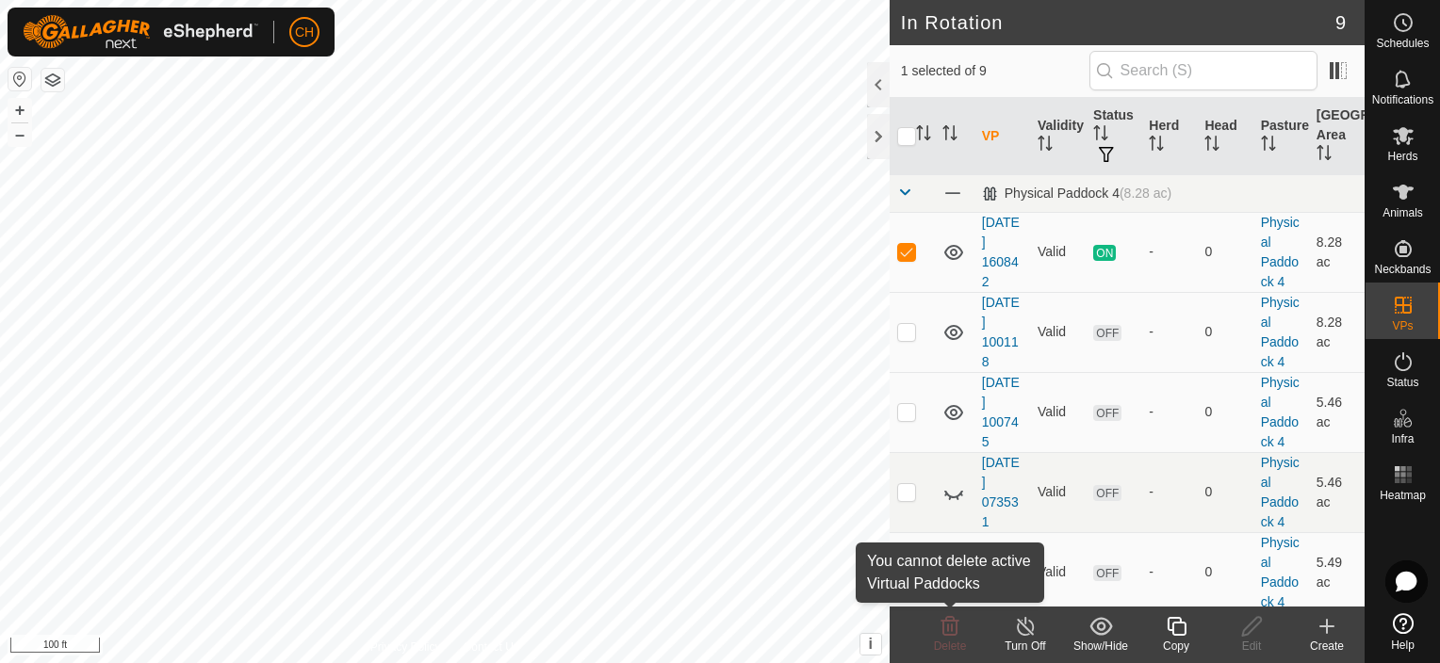
click at [950, 634] on icon at bounding box center [950, 626] width 18 height 19
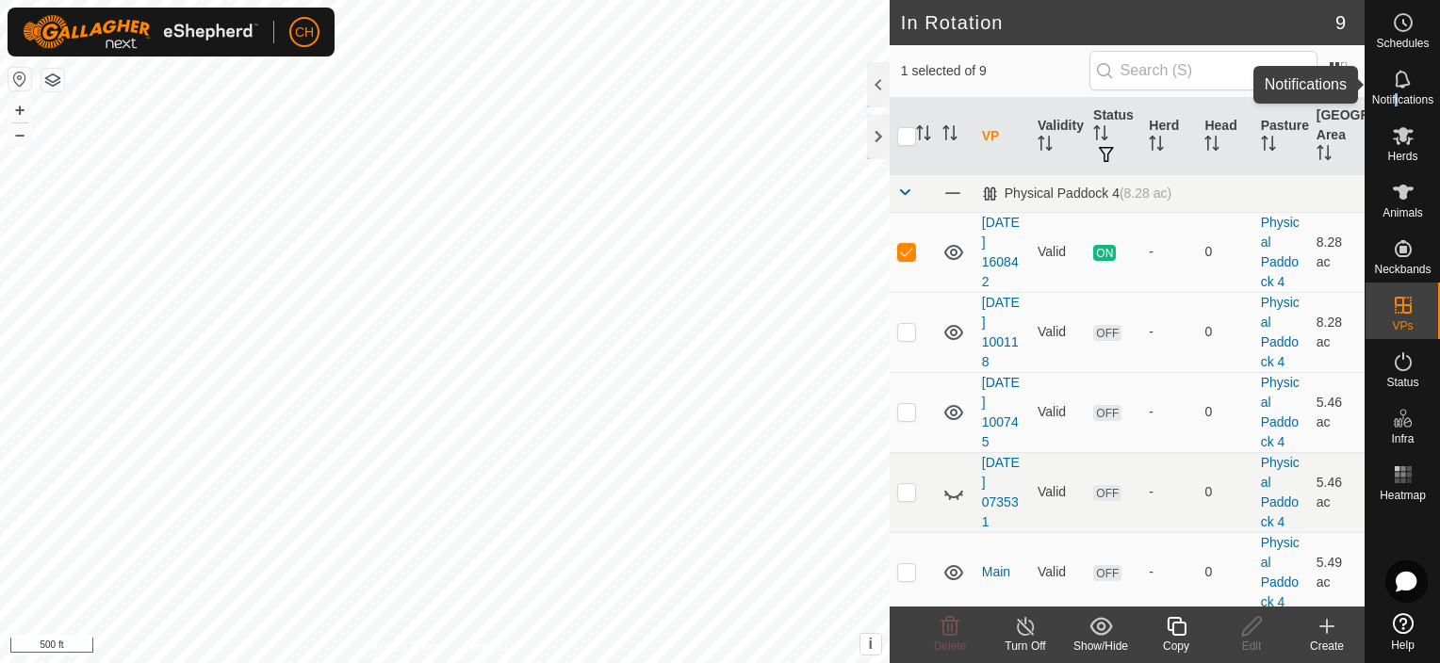
click at [1397, 98] on span "Notifications" at bounding box center [1402, 99] width 61 height 11
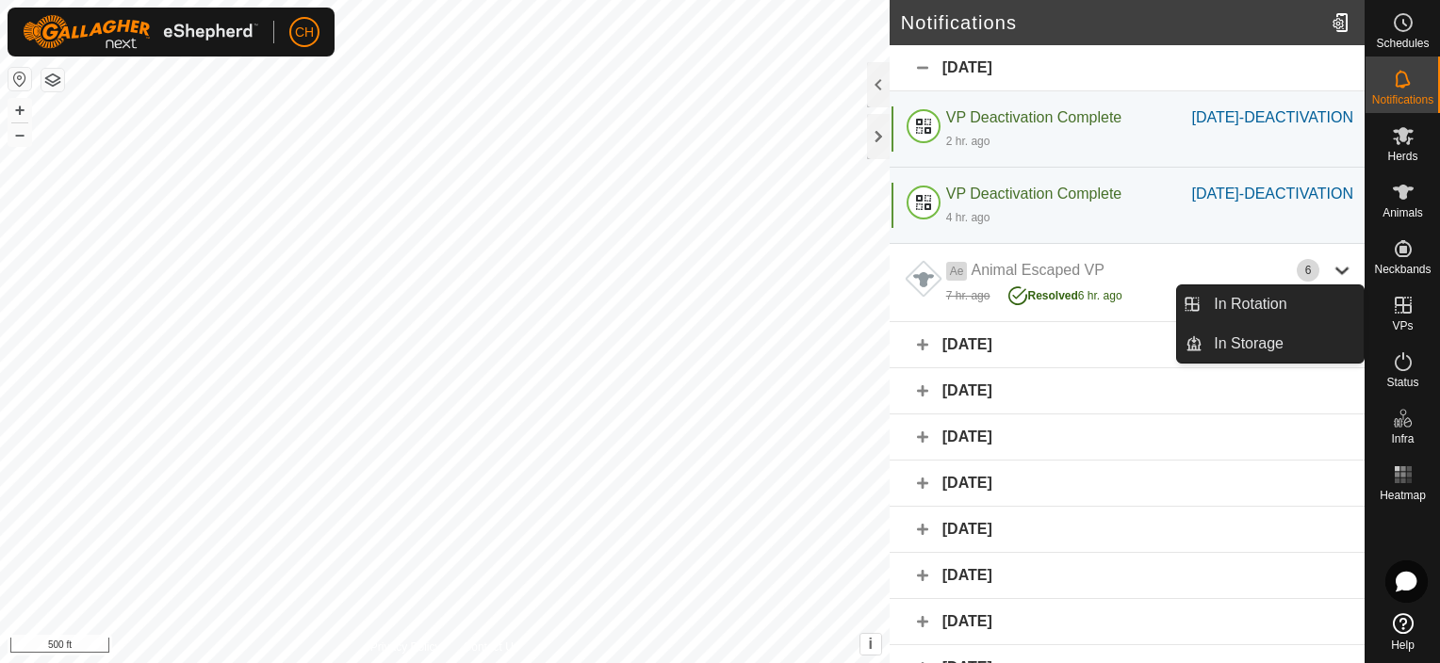
click at [1397, 305] on icon at bounding box center [1403, 305] width 17 height 17
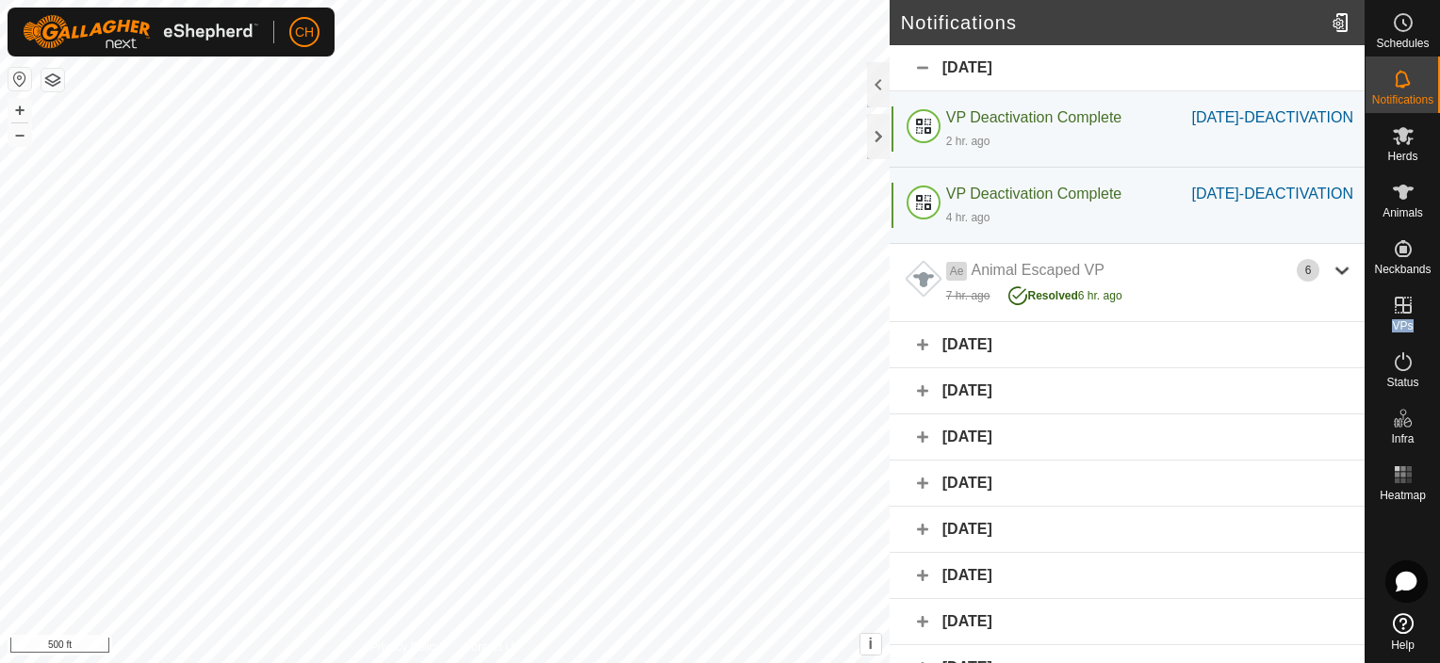
click at [1364, 663] on p-menu "In Rotation In Storage" at bounding box center [1364, 663] width 0 height 0
